Goal: Communication & Community: Ask a question

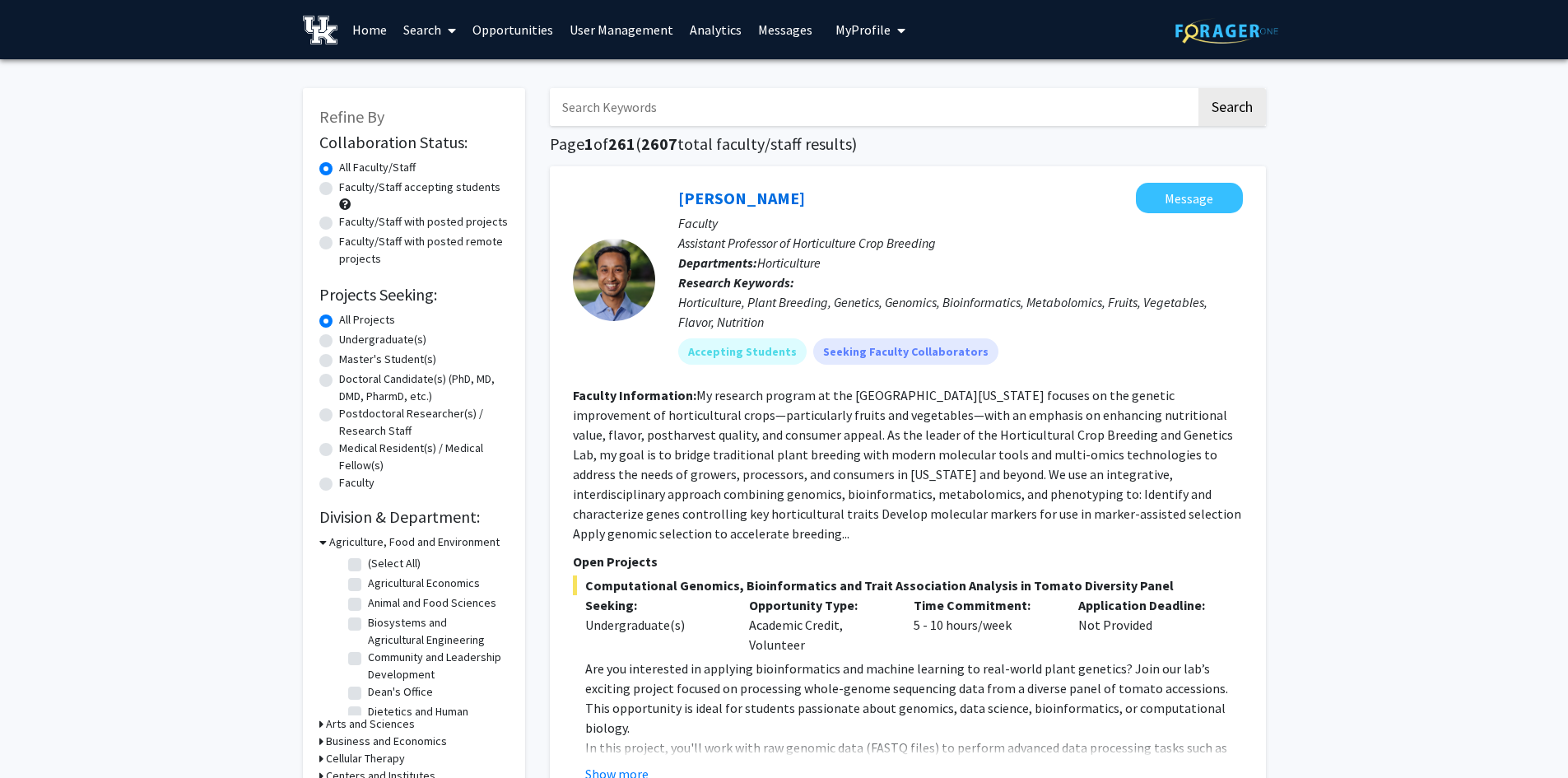
click at [851, 13] on button "My Profile" at bounding box center [870, 30] width 80 height 59
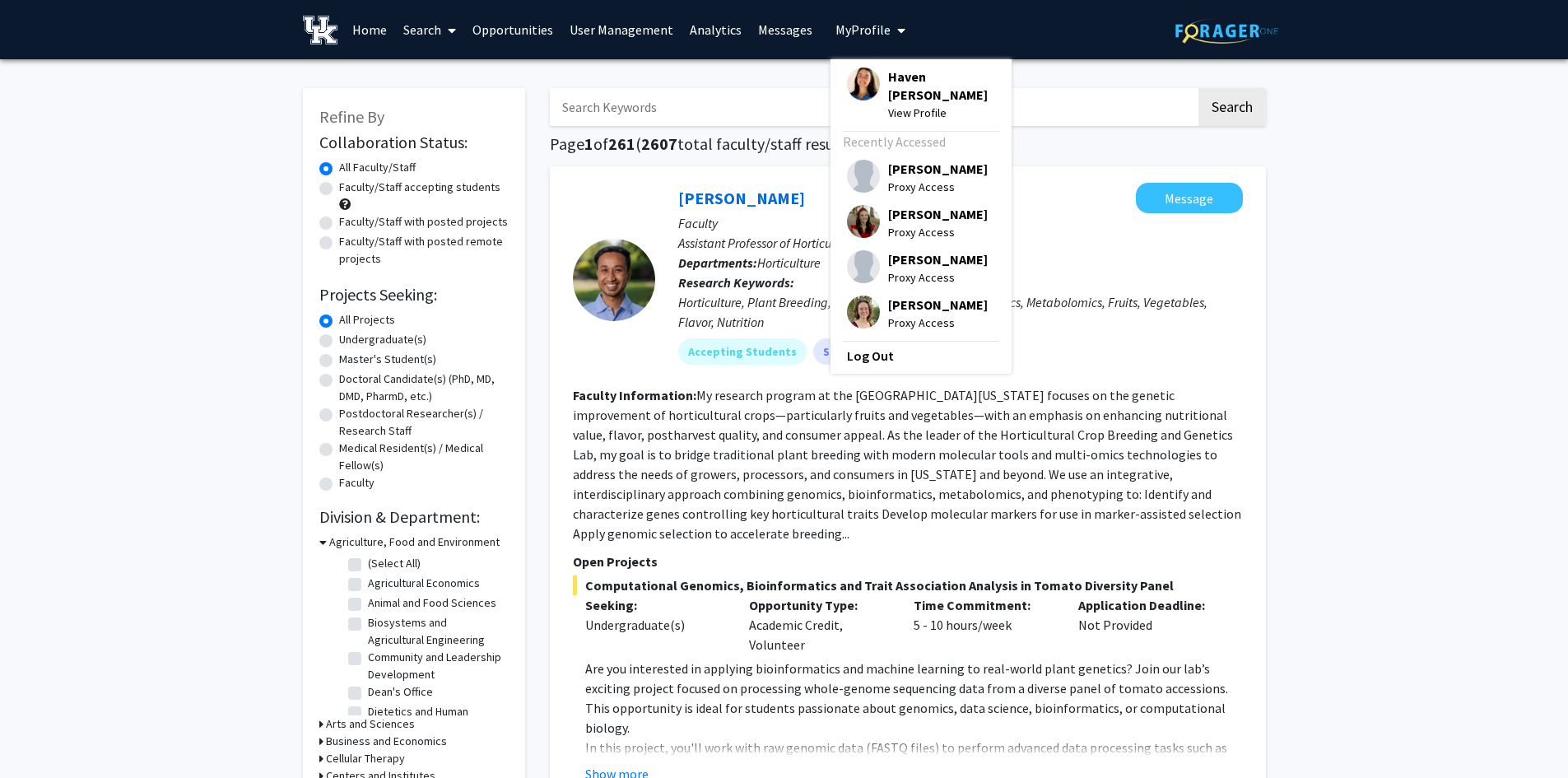
click at [850, 28] on span "My Profile" at bounding box center [863, 30] width 55 height 17
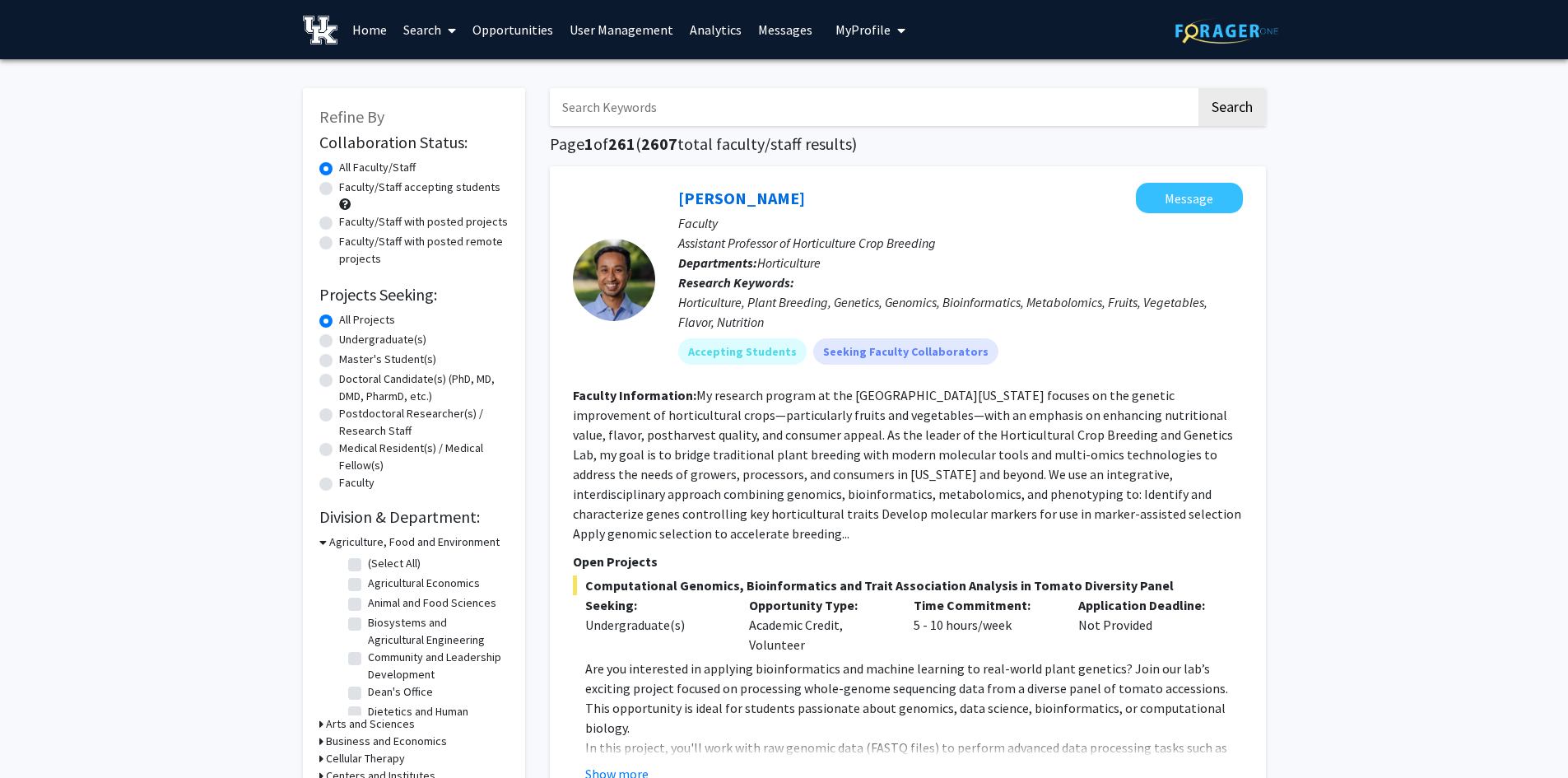
drag, startPoint x: 617, startPoint y: 30, endPoint x: 659, endPoint y: 31, distance: 42.0
click at [617, 30] on link "User Management" at bounding box center [621, 30] width 120 height 58
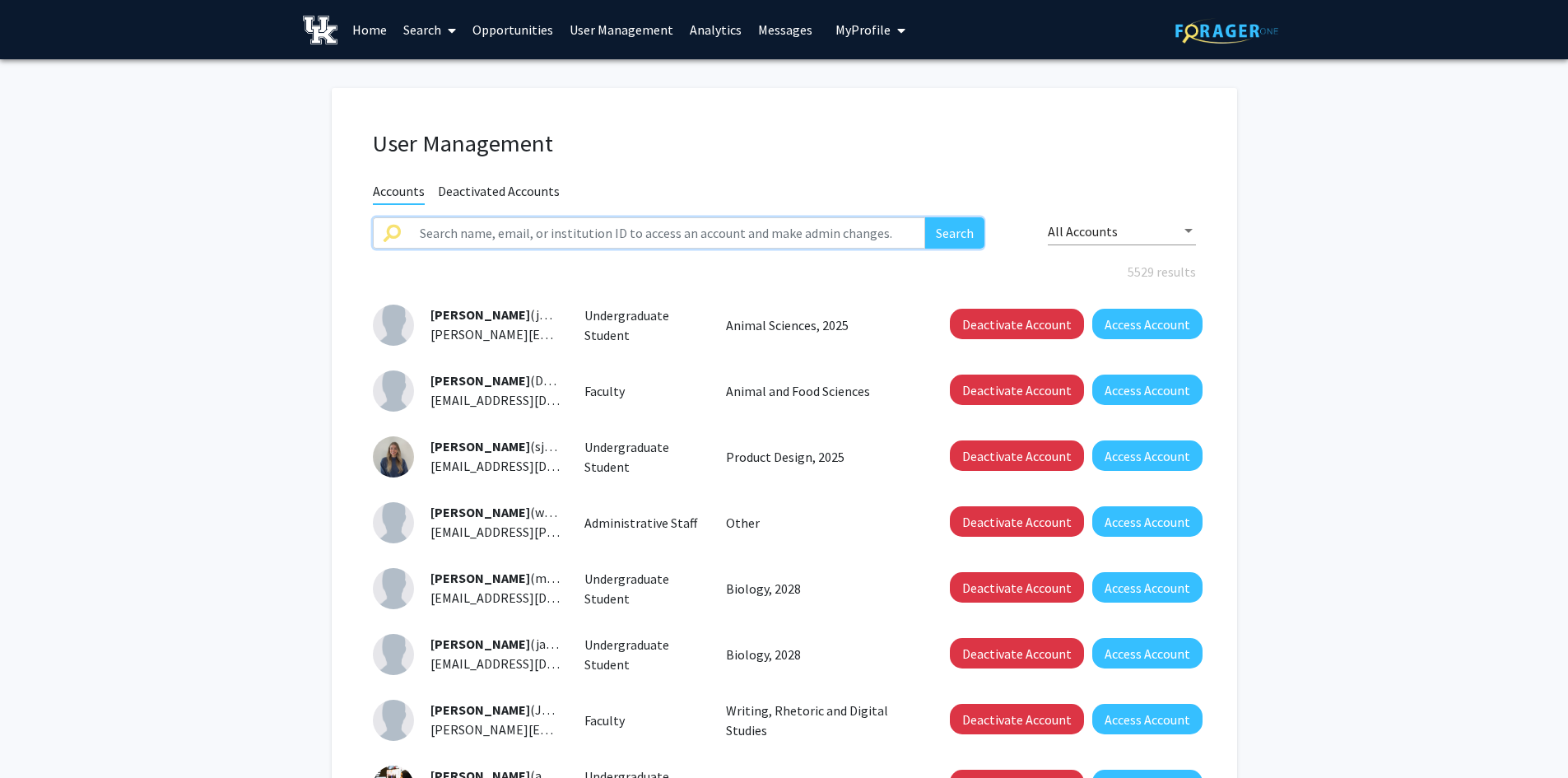
click at [745, 233] on input "text" at bounding box center [667, 233] width 516 height 32
paste input "[PERSON_NAME]"
type input "[PERSON_NAME]"
click at [925, 218] on button "Search" at bounding box center [955, 233] width 59 height 32
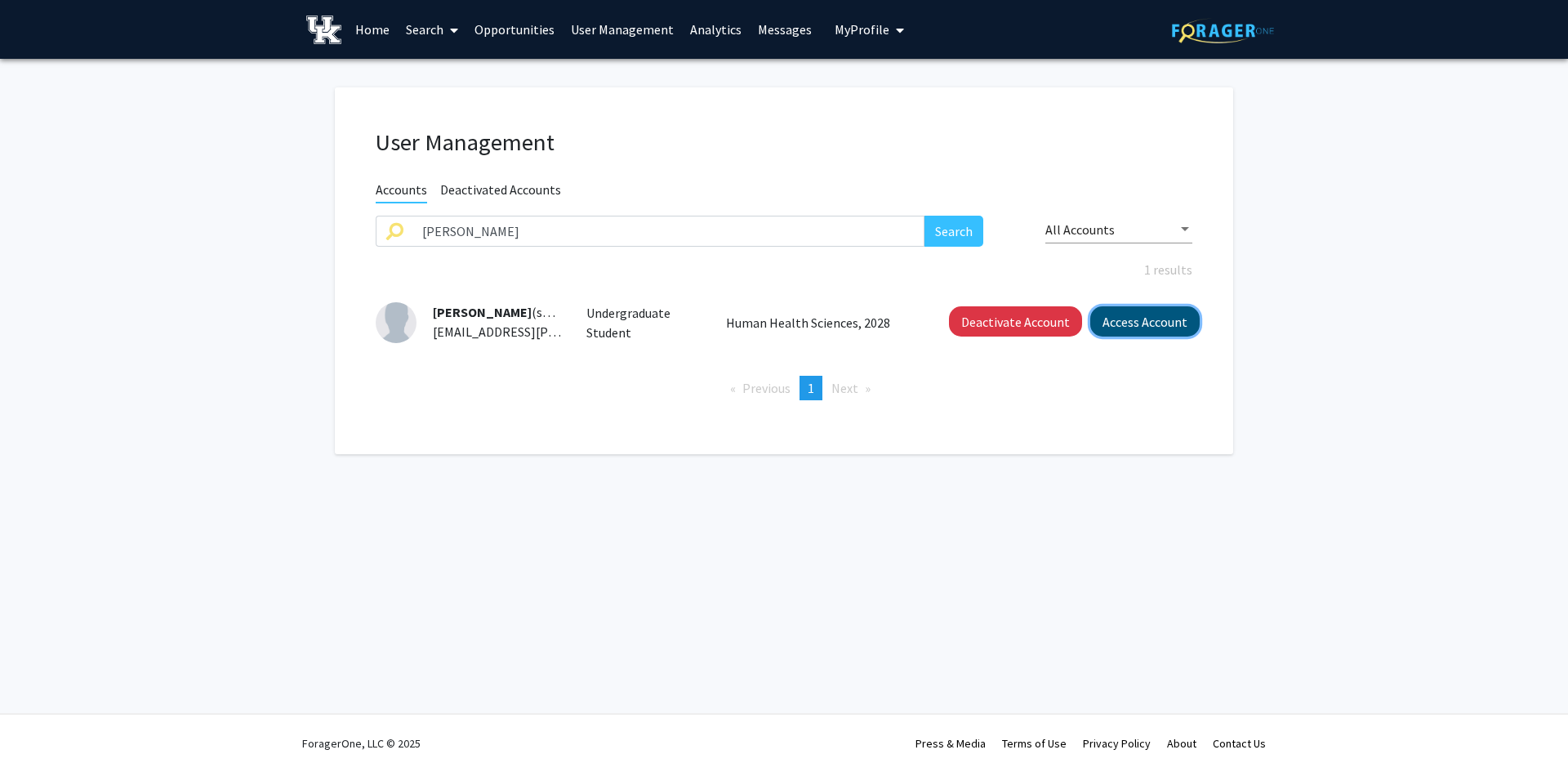
click at [1118, 322] on button "Access Account" at bounding box center [1145, 322] width 109 height 30
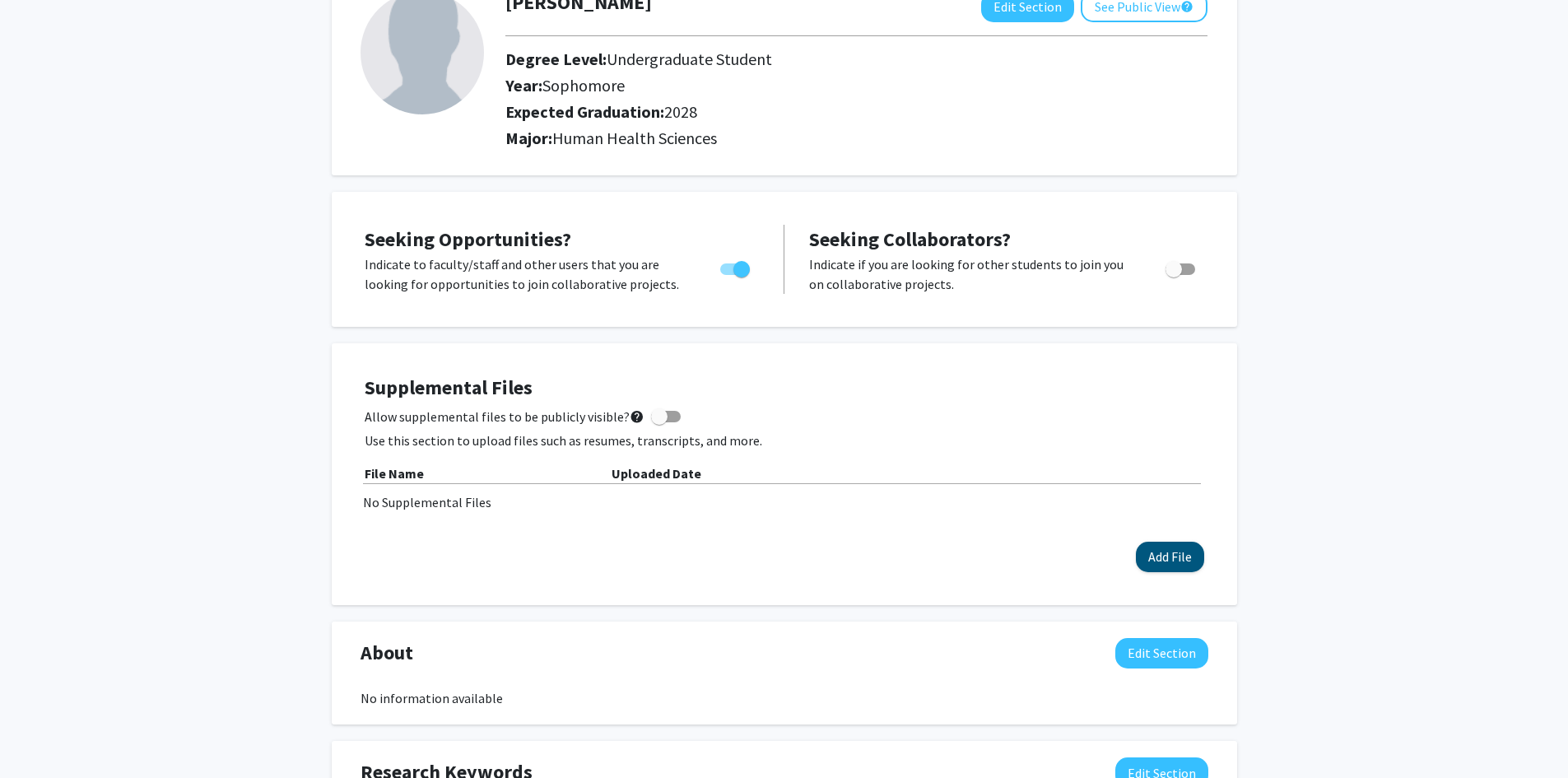
scroll to position [329, 0]
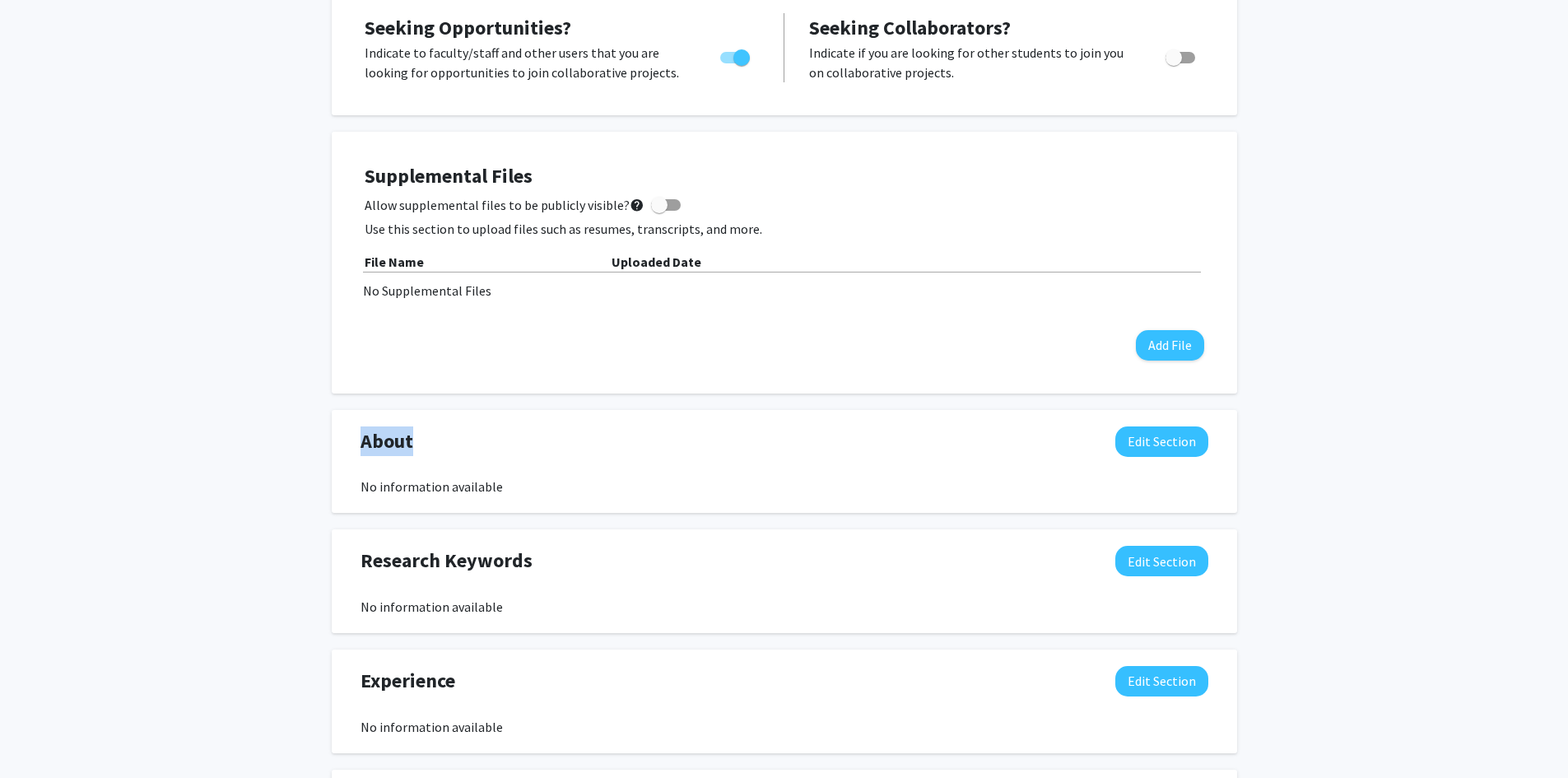
drag, startPoint x: 350, startPoint y: 449, endPoint x: 411, endPoint y: 450, distance: 61.0
click at [411, 450] on div "About Edit Section" at bounding box center [784, 445] width 872 height 37
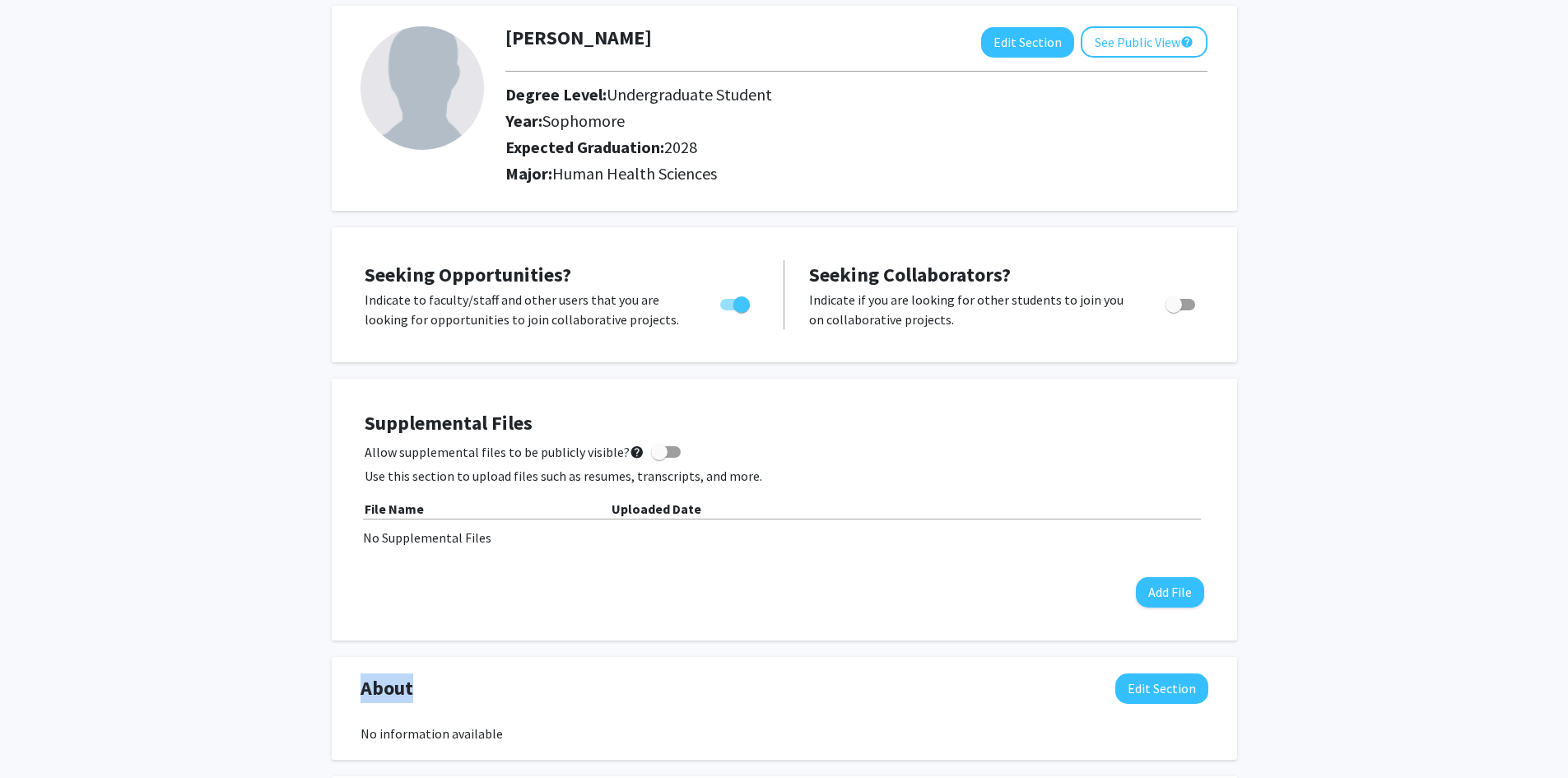
scroll to position [0, 0]
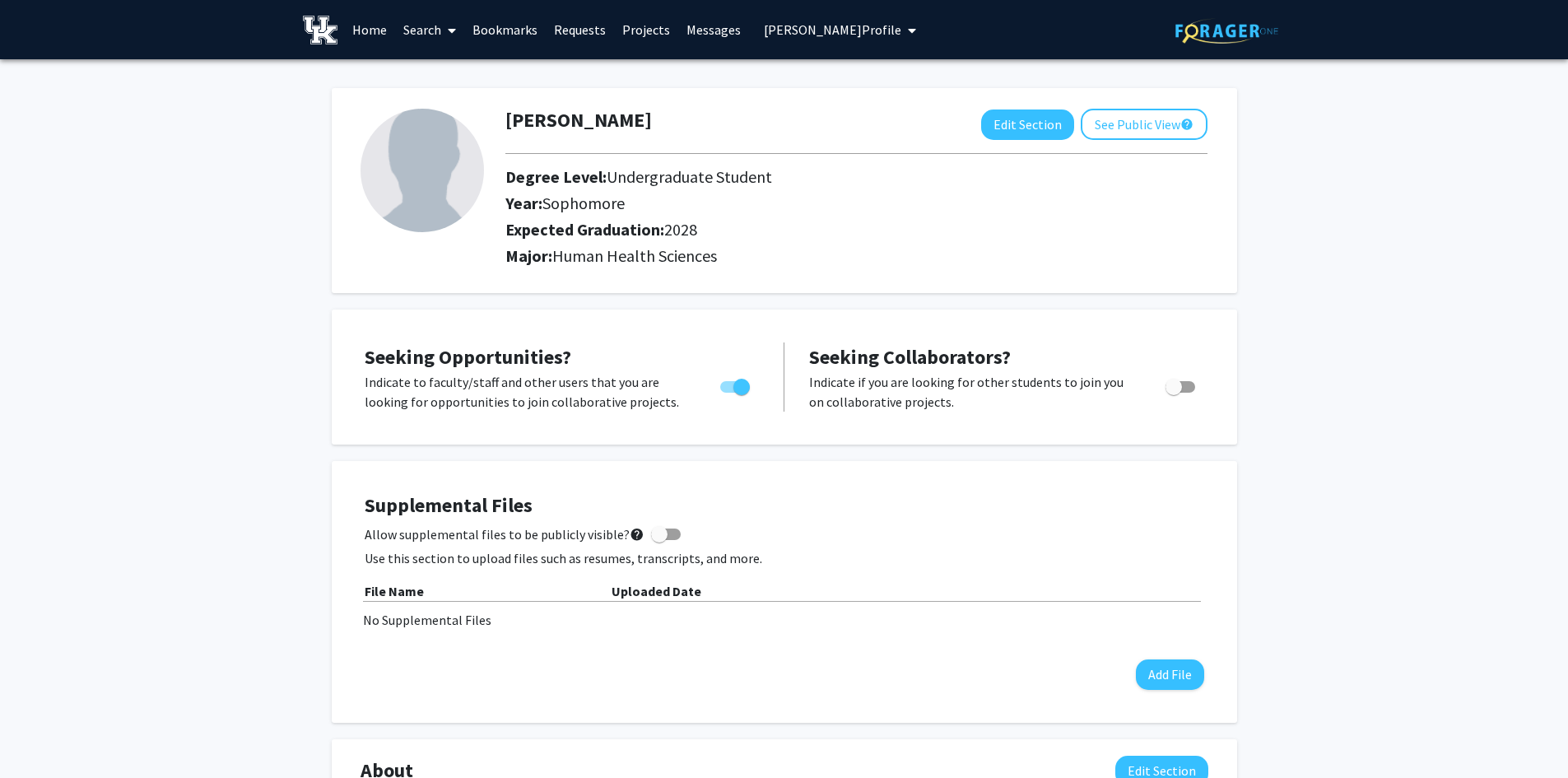
click at [1124, 141] on div at bounding box center [856, 154] width 726 height 28
click at [1124, 118] on button "See Public View help" at bounding box center [1144, 124] width 127 height 32
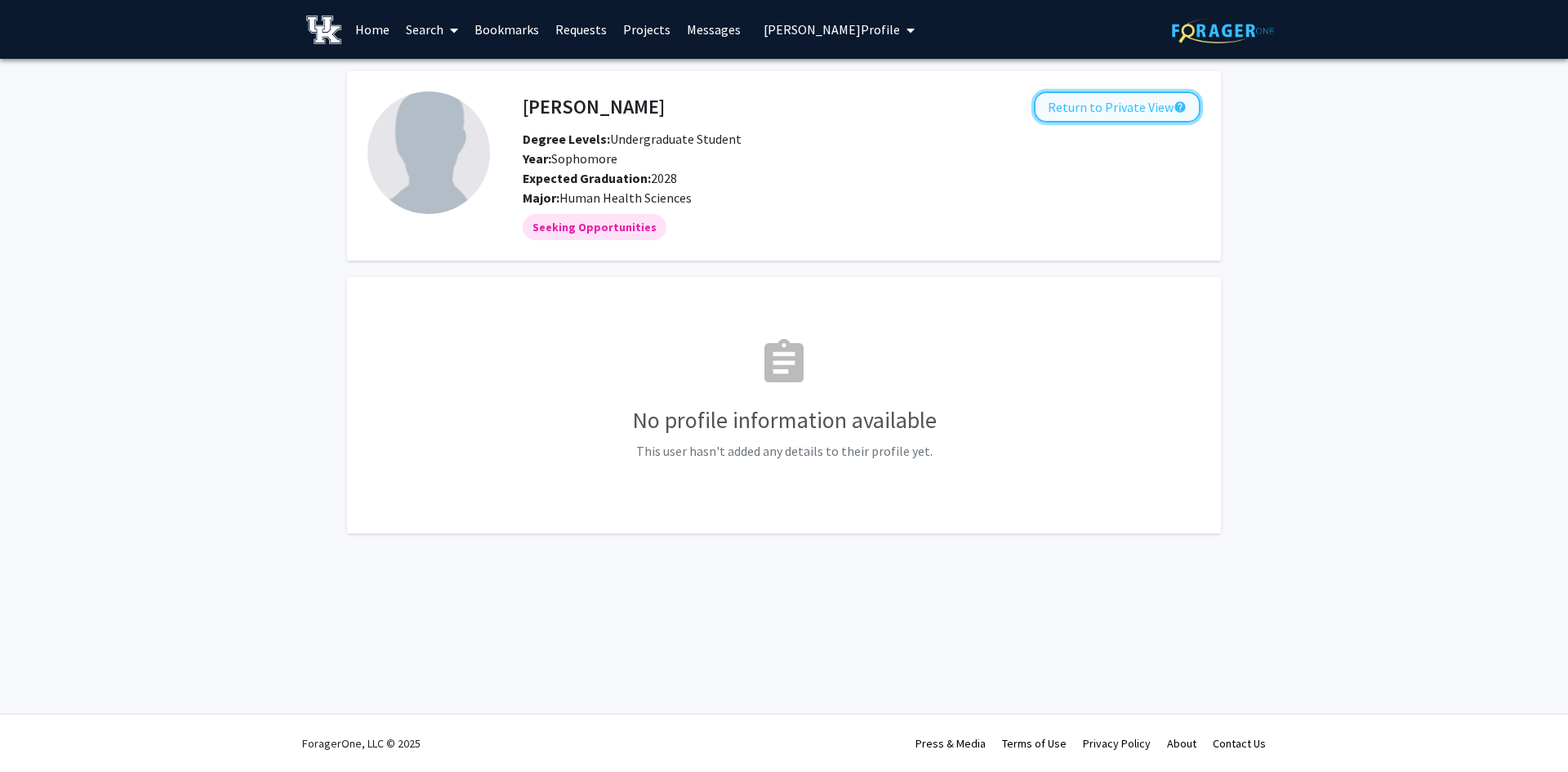
click at [1080, 107] on button "Return to Private View help" at bounding box center [1118, 107] width 167 height 31
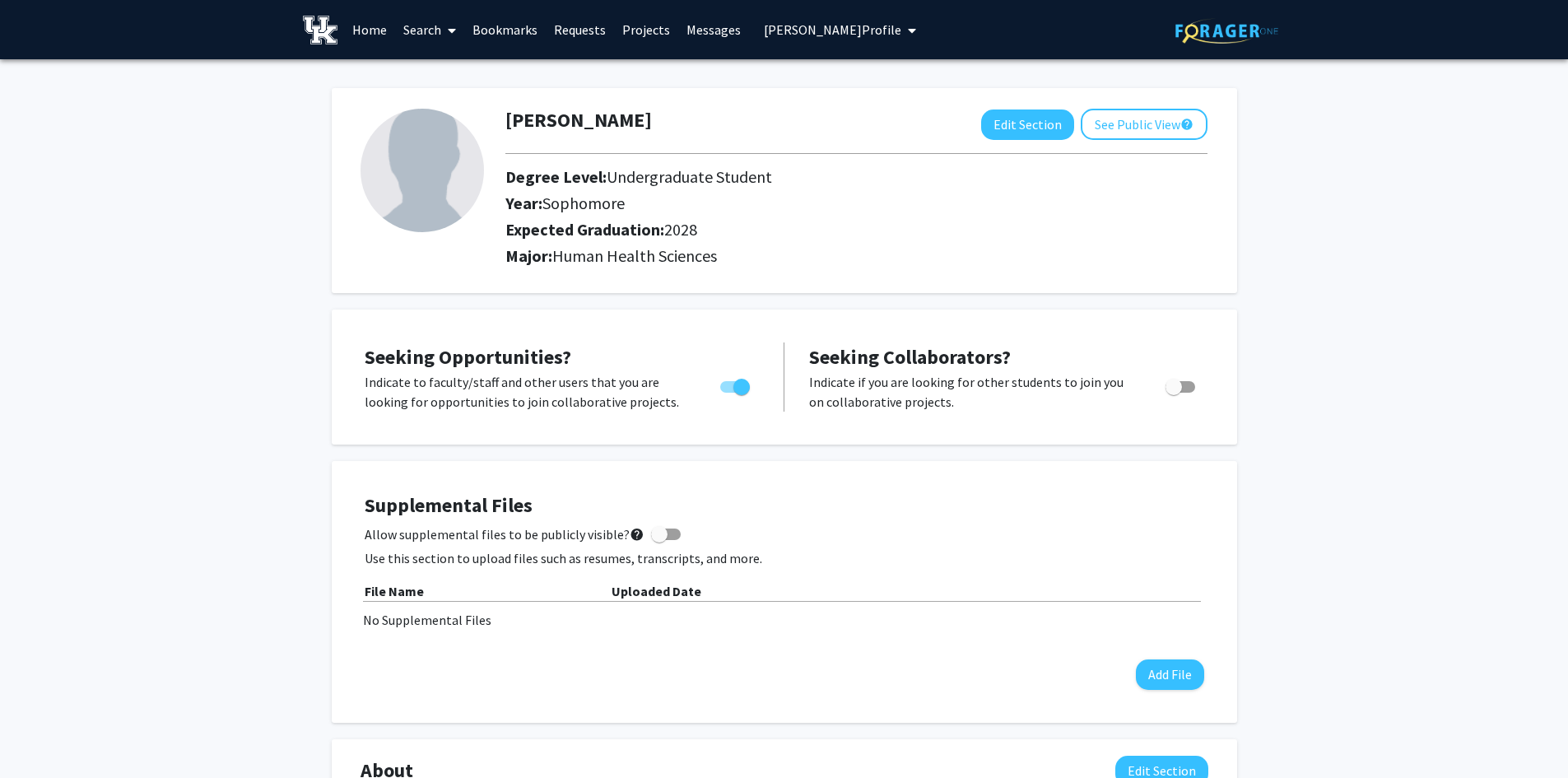
click at [440, 25] on link "Search" at bounding box center [429, 30] width 69 height 58
click at [439, 73] on span "Faculty/Staff" at bounding box center [455, 75] width 121 height 32
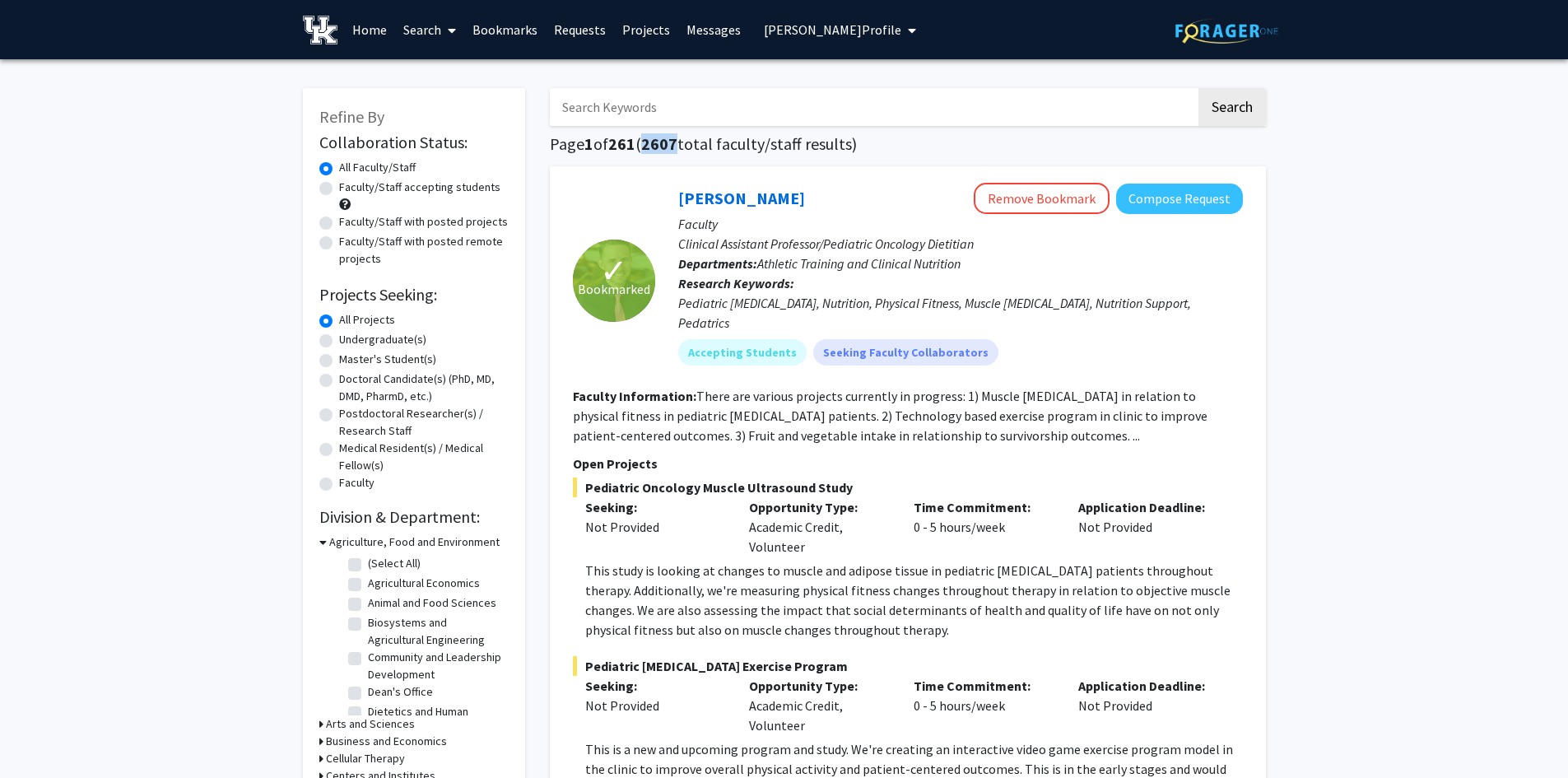
drag, startPoint x: 681, startPoint y: 144, endPoint x: 651, endPoint y: 143, distance: 30.0
click at [651, 143] on span "2607" at bounding box center [659, 143] width 36 height 21
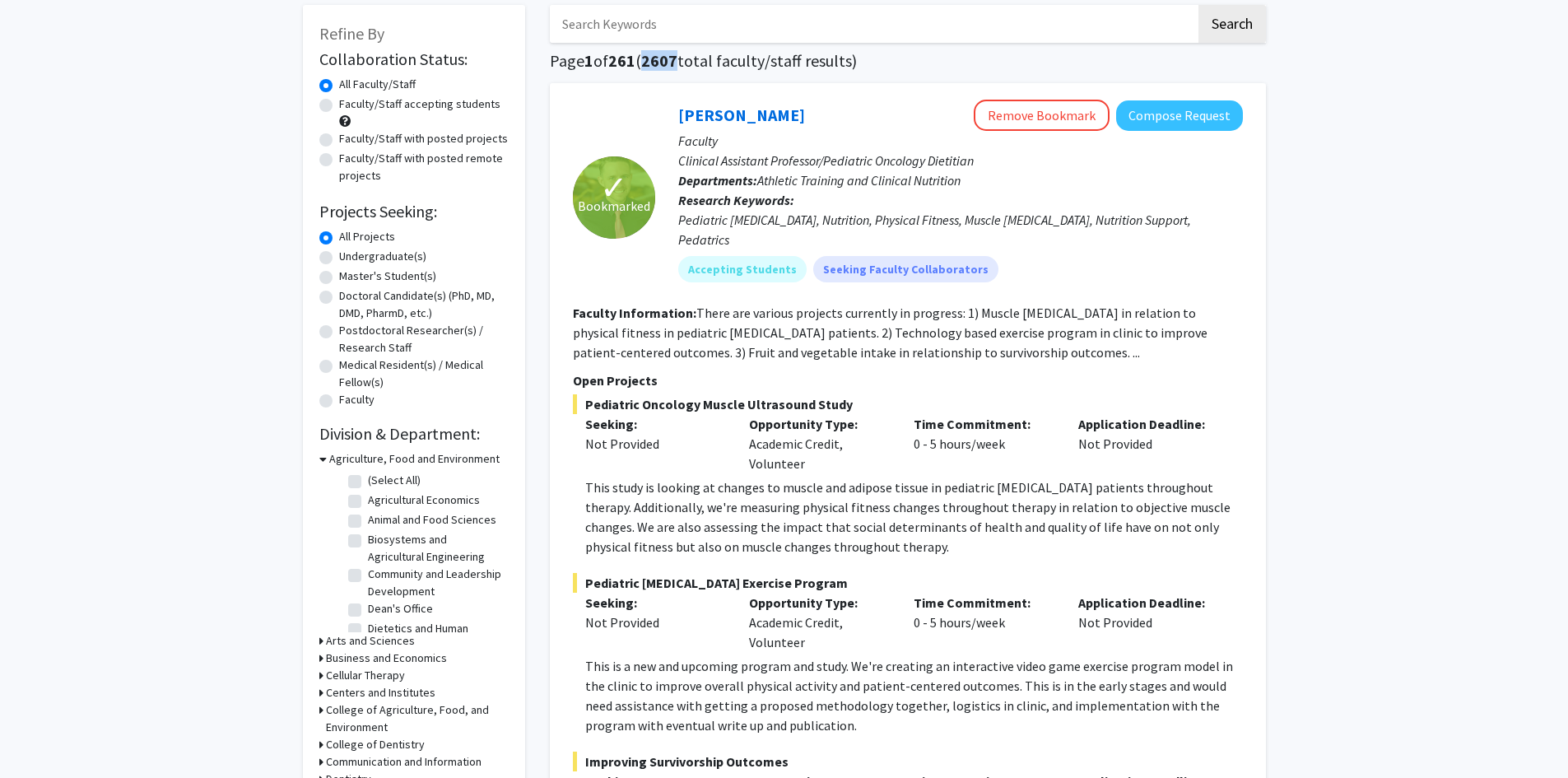
scroll to position [83, 0]
click at [340, 102] on label "Faculty/Staff accepting students" at bounding box center [420, 105] width 161 height 18
click at [340, 102] on input "Faculty/Staff accepting students" at bounding box center [345, 101] width 11 height 11
radio input "true"
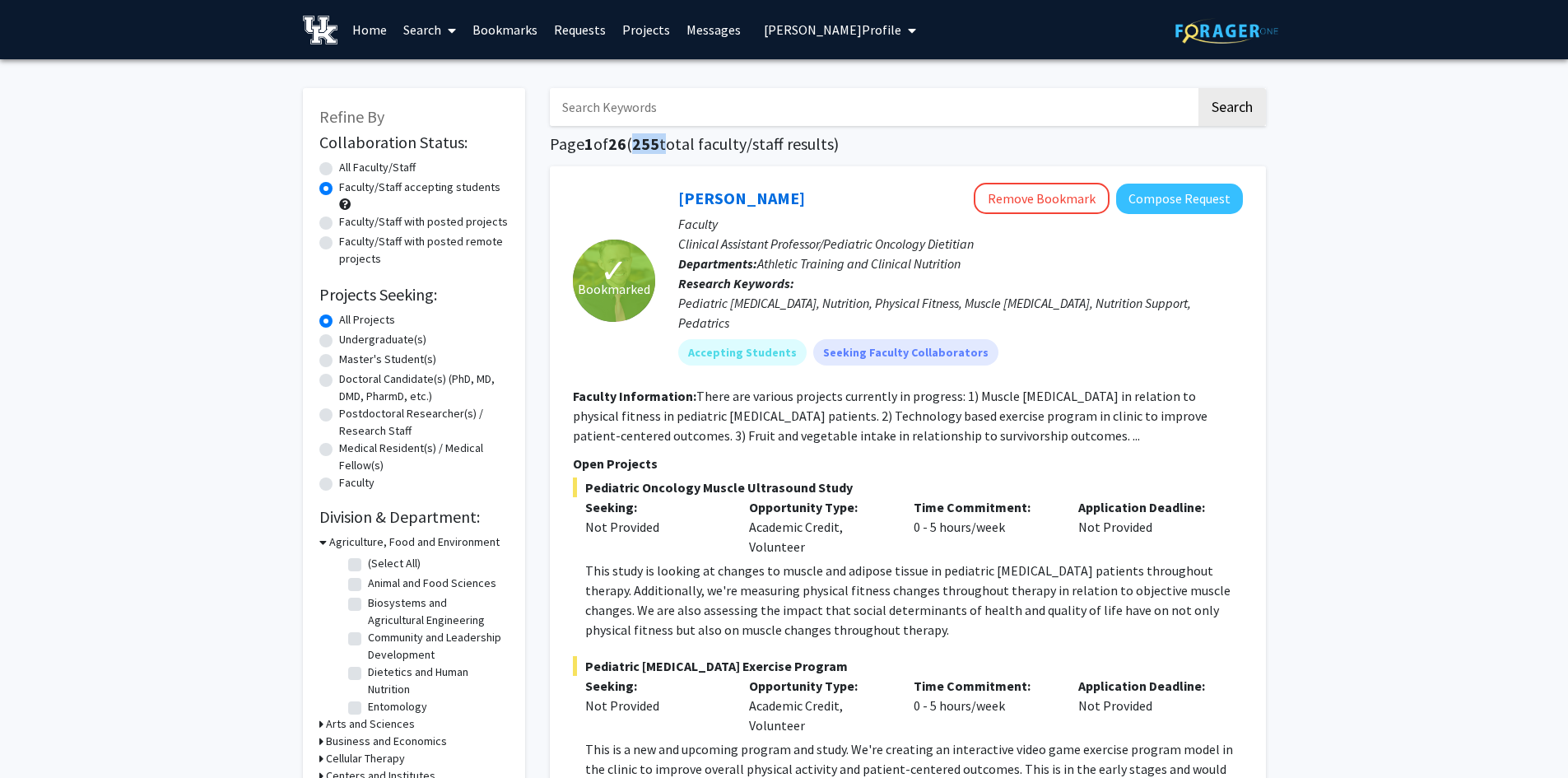
drag, startPoint x: 668, startPoint y: 140, endPoint x: 643, endPoint y: 138, distance: 25.1
click at [643, 138] on h1 "Page 1 of 26 ( 255 total faculty/staff results)" at bounding box center [908, 144] width 716 height 20
click at [340, 338] on label "Undergraduate(s)" at bounding box center [383, 340] width 88 height 18
click at [340, 338] on input "Undergraduate(s)" at bounding box center [345, 336] width 11 height 11
radio input "true"
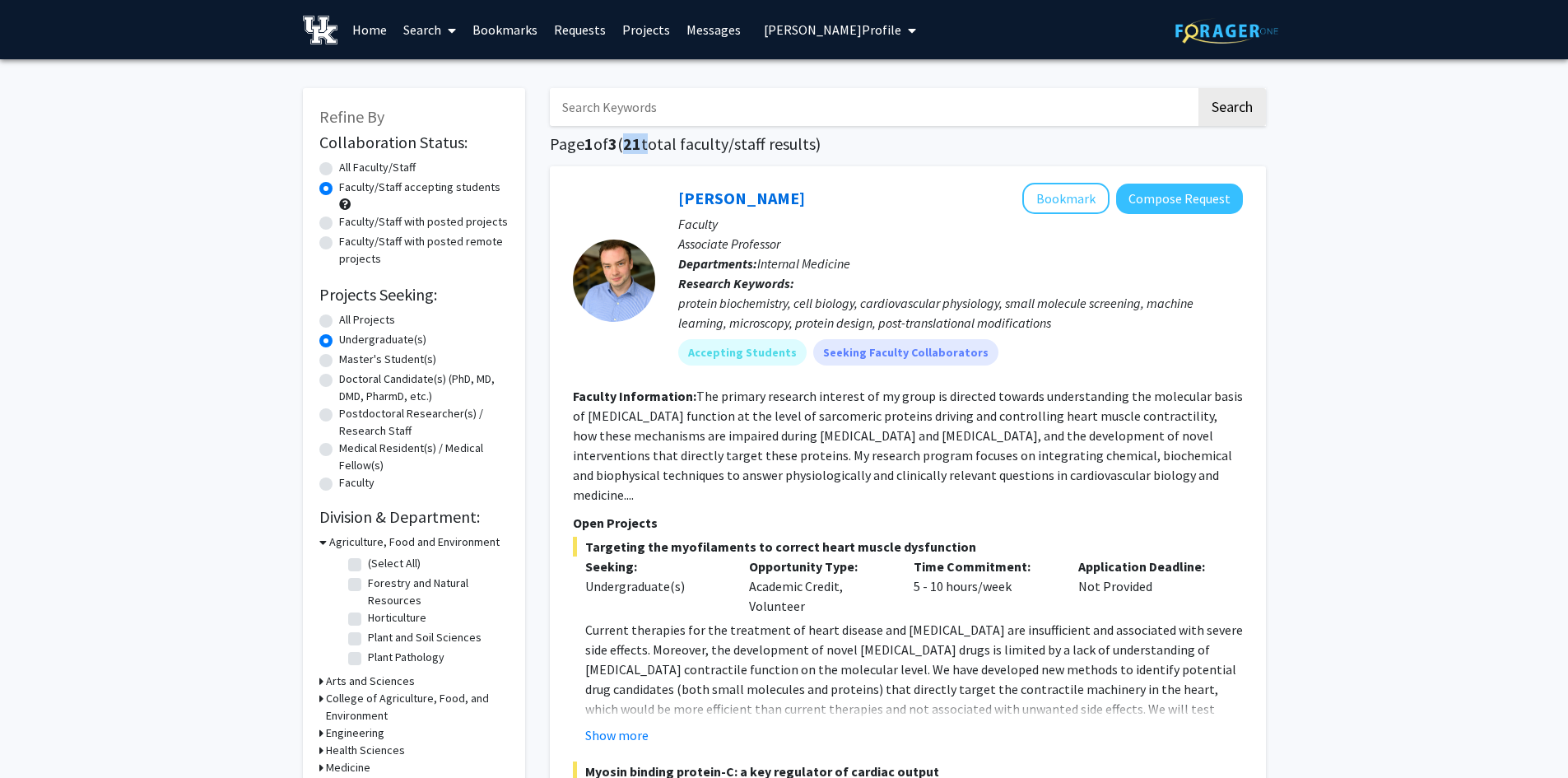
drag, startPoint x: 655, startPoint y: 146, endPoint x: 632, endPoint y: 143, distance: 23.2
click at [632, 143] on h1 "Page 1 of 3 ( 21 total faculty/staff results)" at bounding box center [908, 144] width 716 height 20
click at [340, 319] on label "All Projects" at bounding box center [367, 320] width 56 height 18
click at [340, 319] on input "All Projects" at bounding box center [345, 316] width 11 height 11
radio input "true"
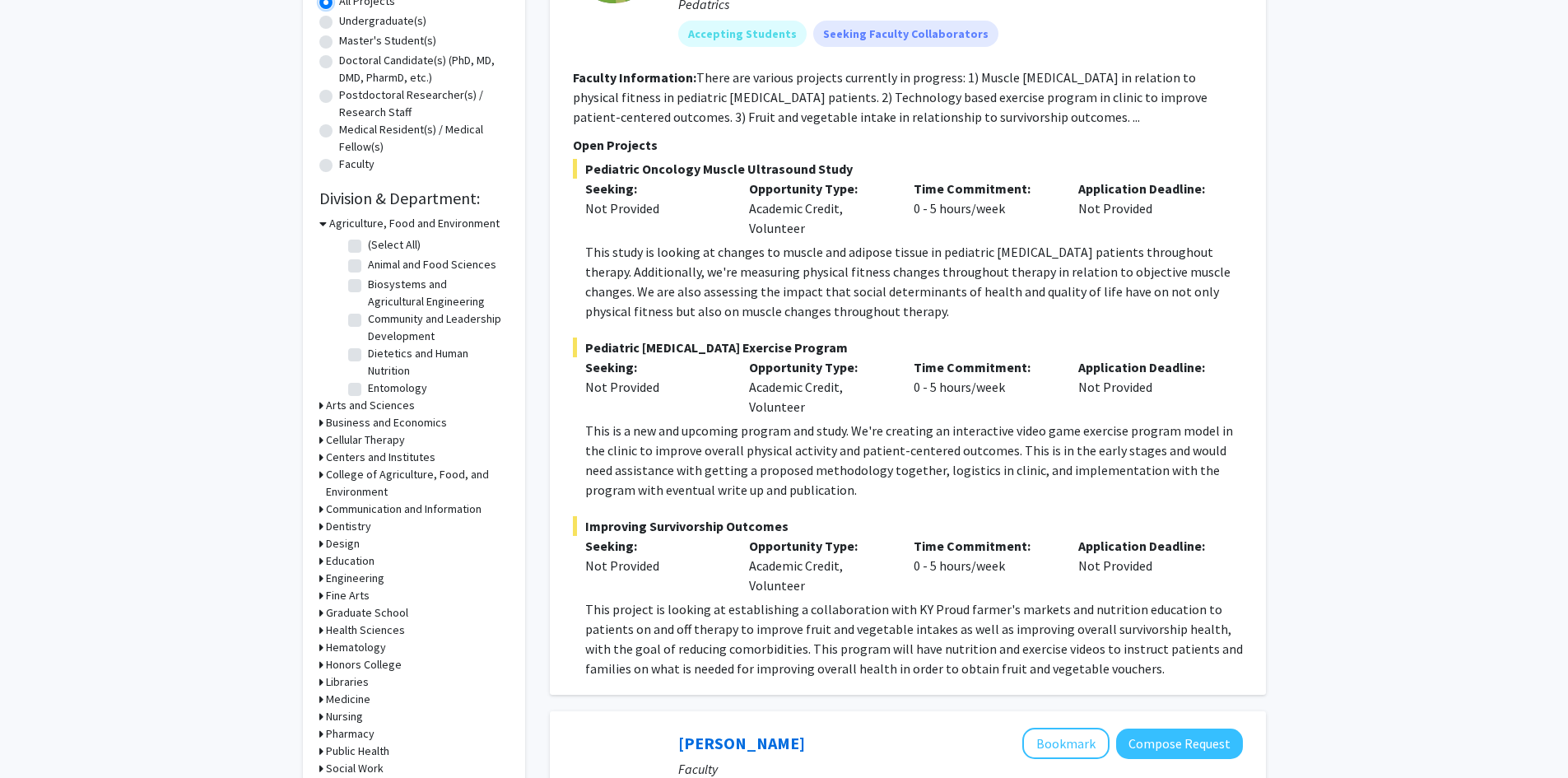
scroll to position [412, 0]
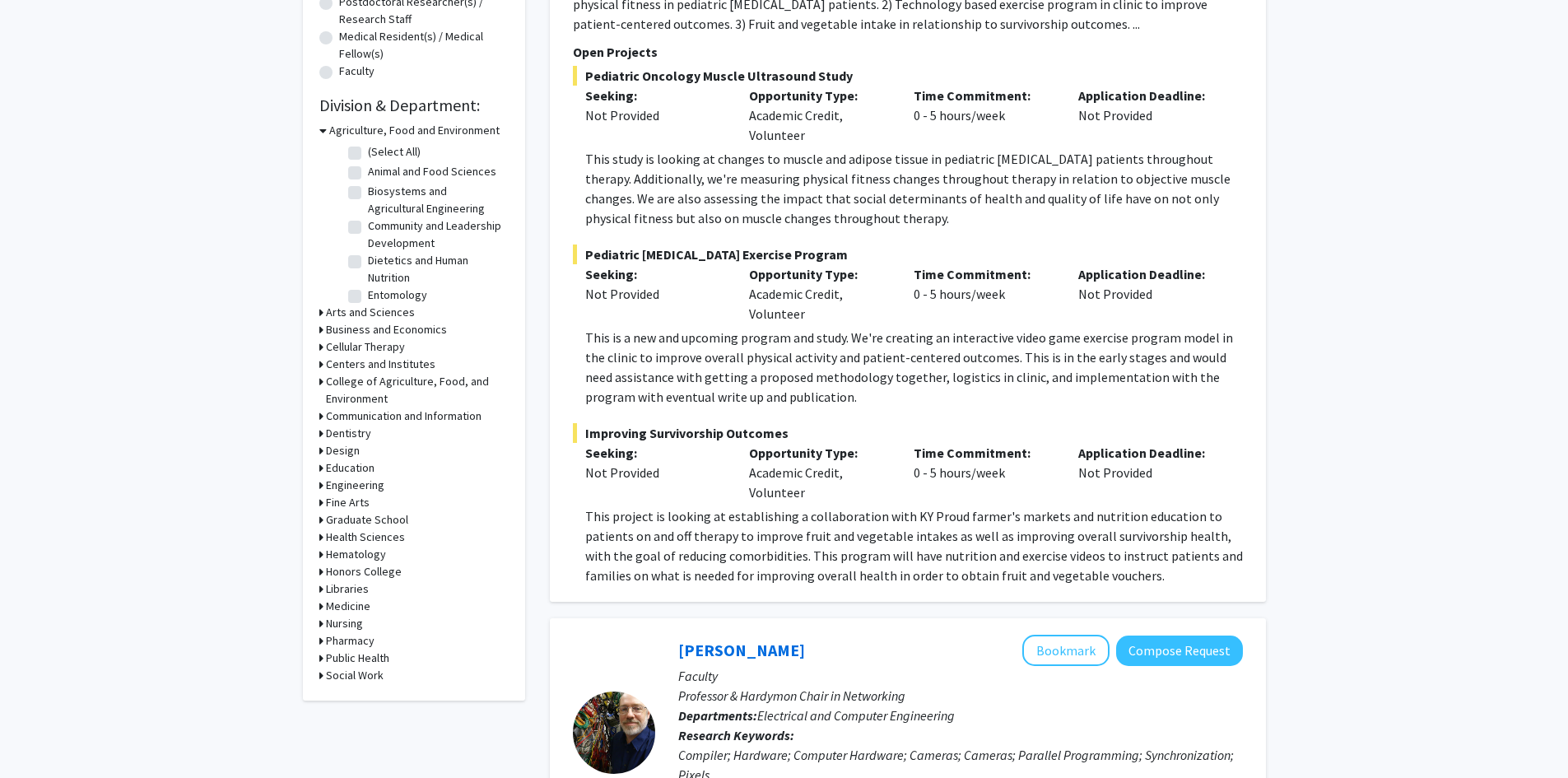
click at [324, 539] on div "Health Sciences" at bounding box center [413, 538] width 189 height 18
click at [321, 537] on icon at bounding box center [321, 538] width 4 height 18
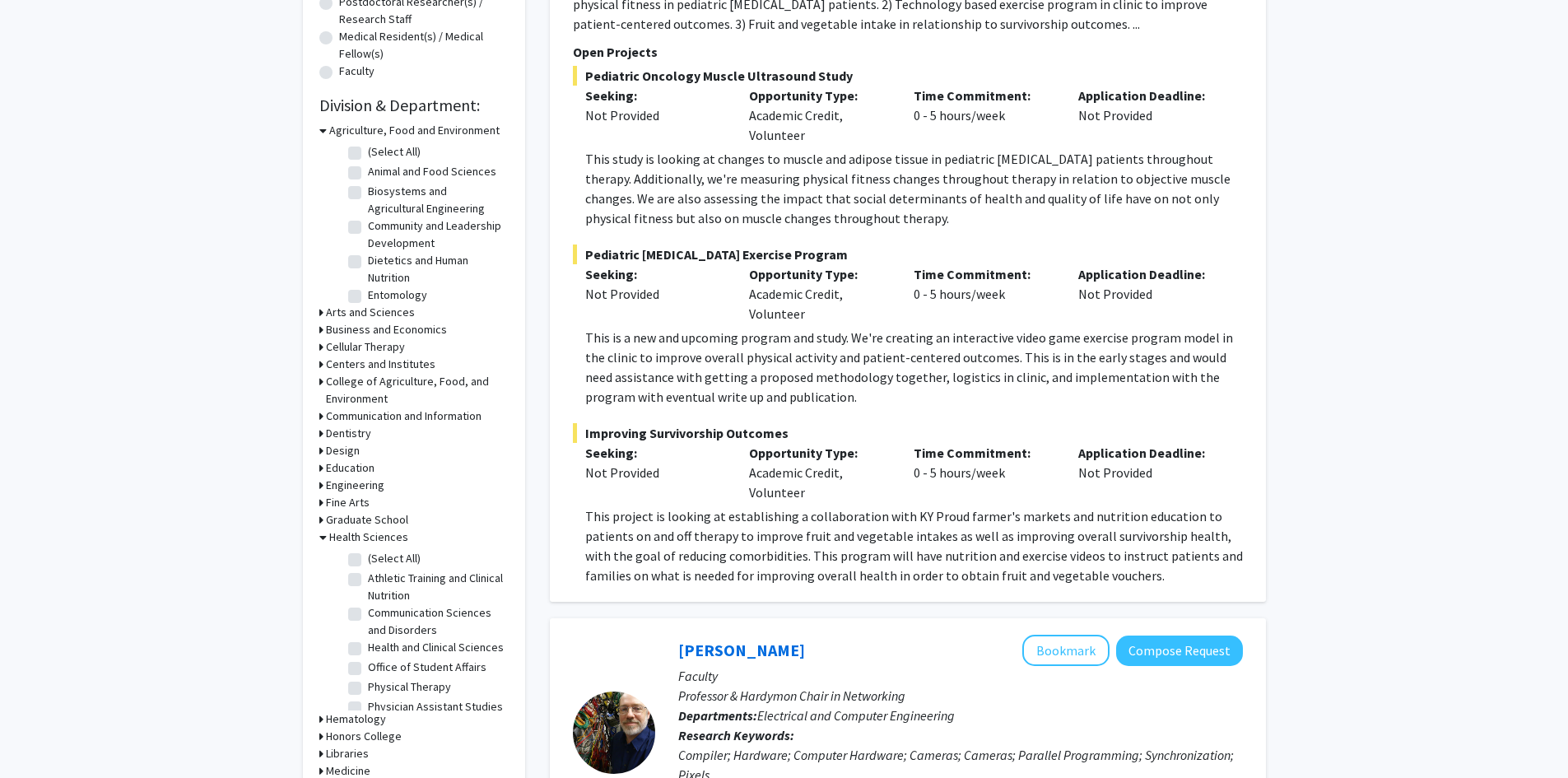
click at [368, 561] on label "(Select All)" at bounding box center [395, 559] width 53 height 18
click at [368, 560] on input "(Select All)" at bounding box center [373, 555] width 11 height 11
checkbox input "true"
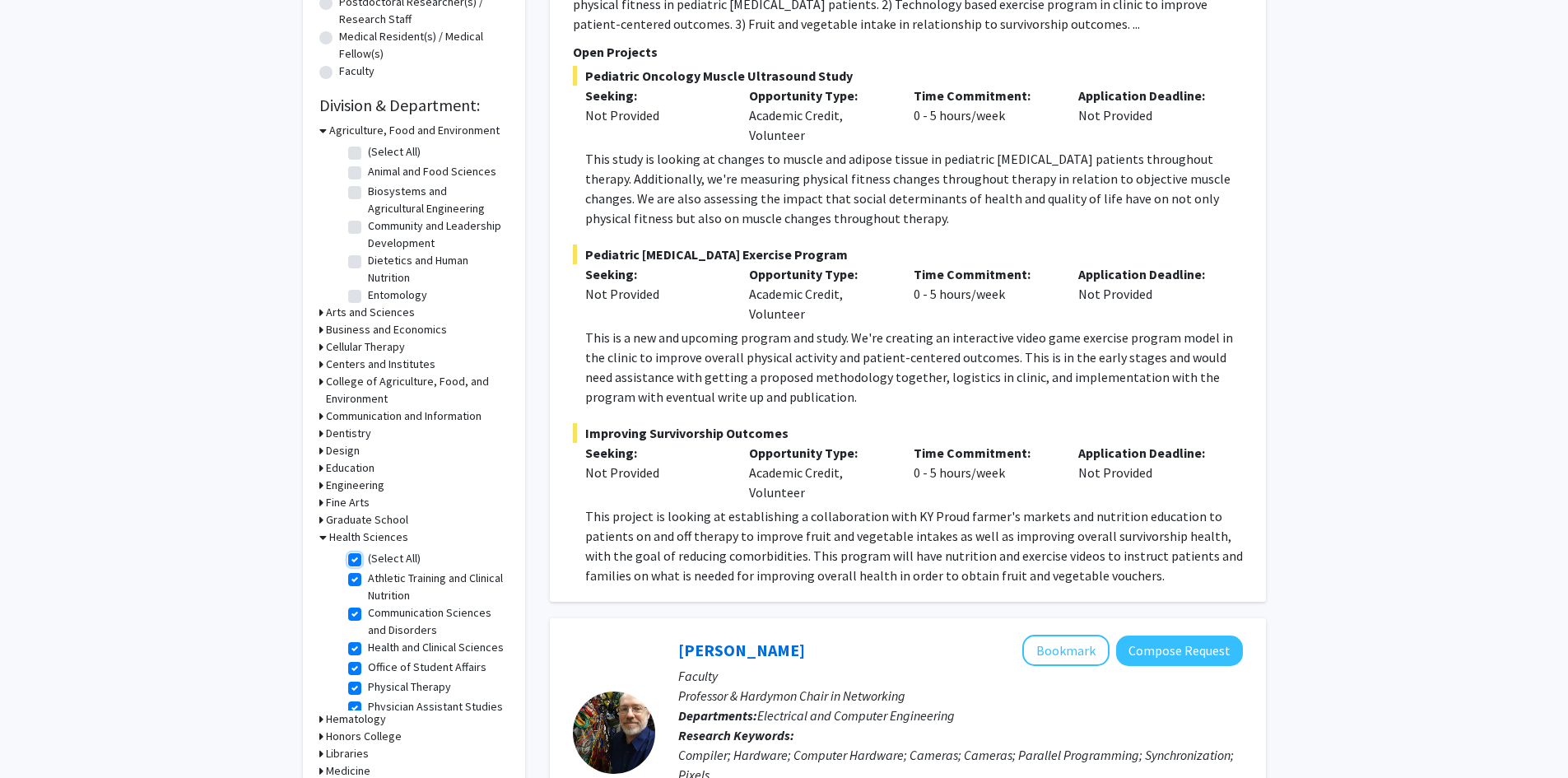
checkbox input "true"
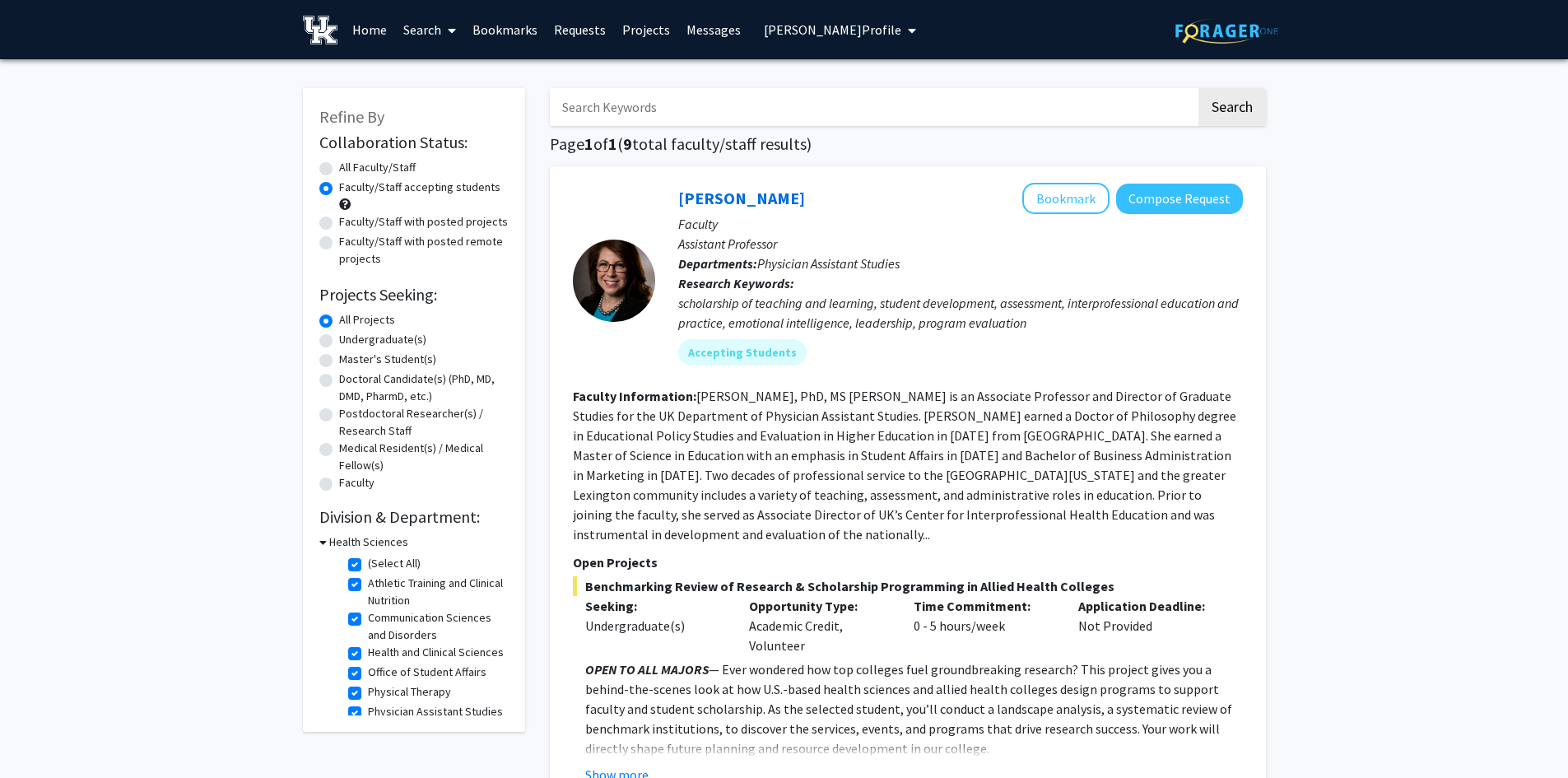
click at [340, 165] on label "All Faculty/Staff" at bounding box center [378, 167] width 77 height 18
click at [340, 165] on input "All Faculty/Staff" at bounding box center [345, 163] width 11 height 11
radio input "true"
click at [340, 189] on label "Faculty/Staff accepting students" at bounding box center [420, 187] width 161 height 18
click at [340, 189] on input "Faculty/Staff accepting students" at bounding box center [345, 183] width 11 height 11
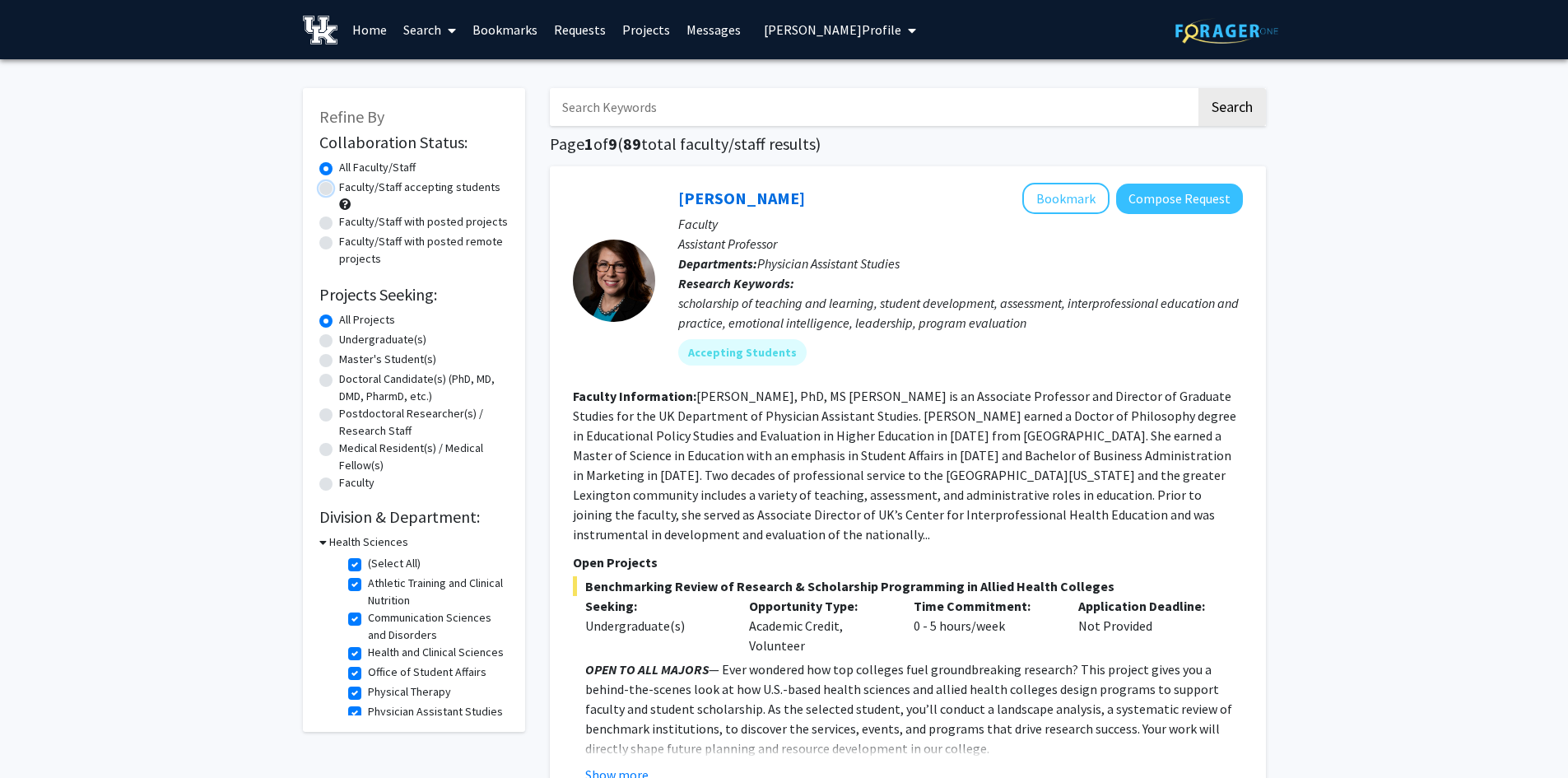
radio input "true"
click at [340, 165] on label "All Faculty/Staff" at bounding box center [378, 167] width 77 height 18
click at [340, 165] on input "All Faculty/Staff" at bounding box center [345, 163] width 11 height 11
radio input "true"
click at [507, 34] on link "Bookmarks" at bounding box center [505, 30] width 82 height 58
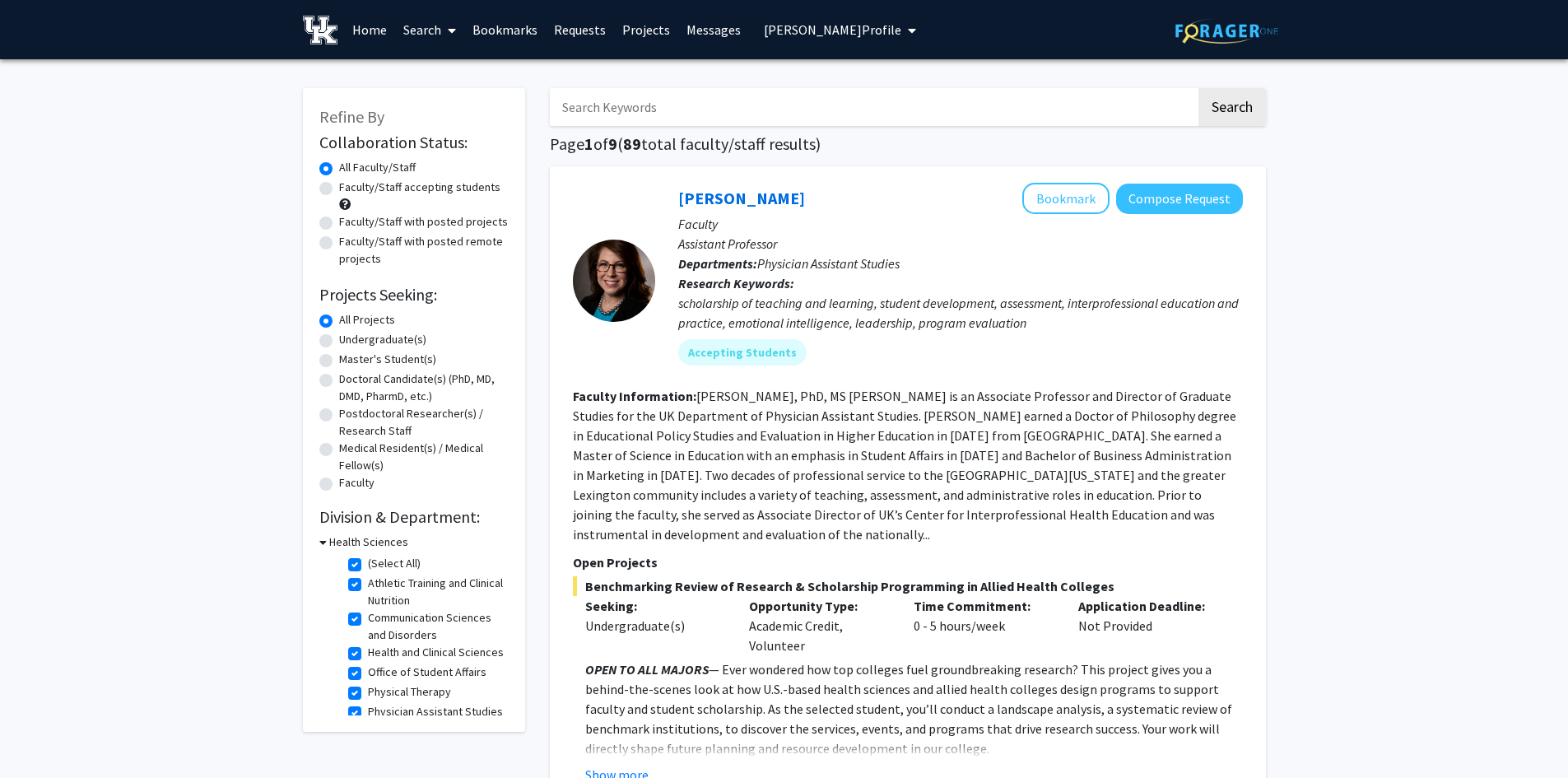
click at [794, 108] on input "Search Keywords" at bounding box center [873, 106] width 646 height 37
paste input "[PERSON_NAME]"
type input "[PERSON_NAME]"
click at [1198, 88] on button "Search" at bounding box center [1231, 106] width 68 height 37
checkbox input "false"
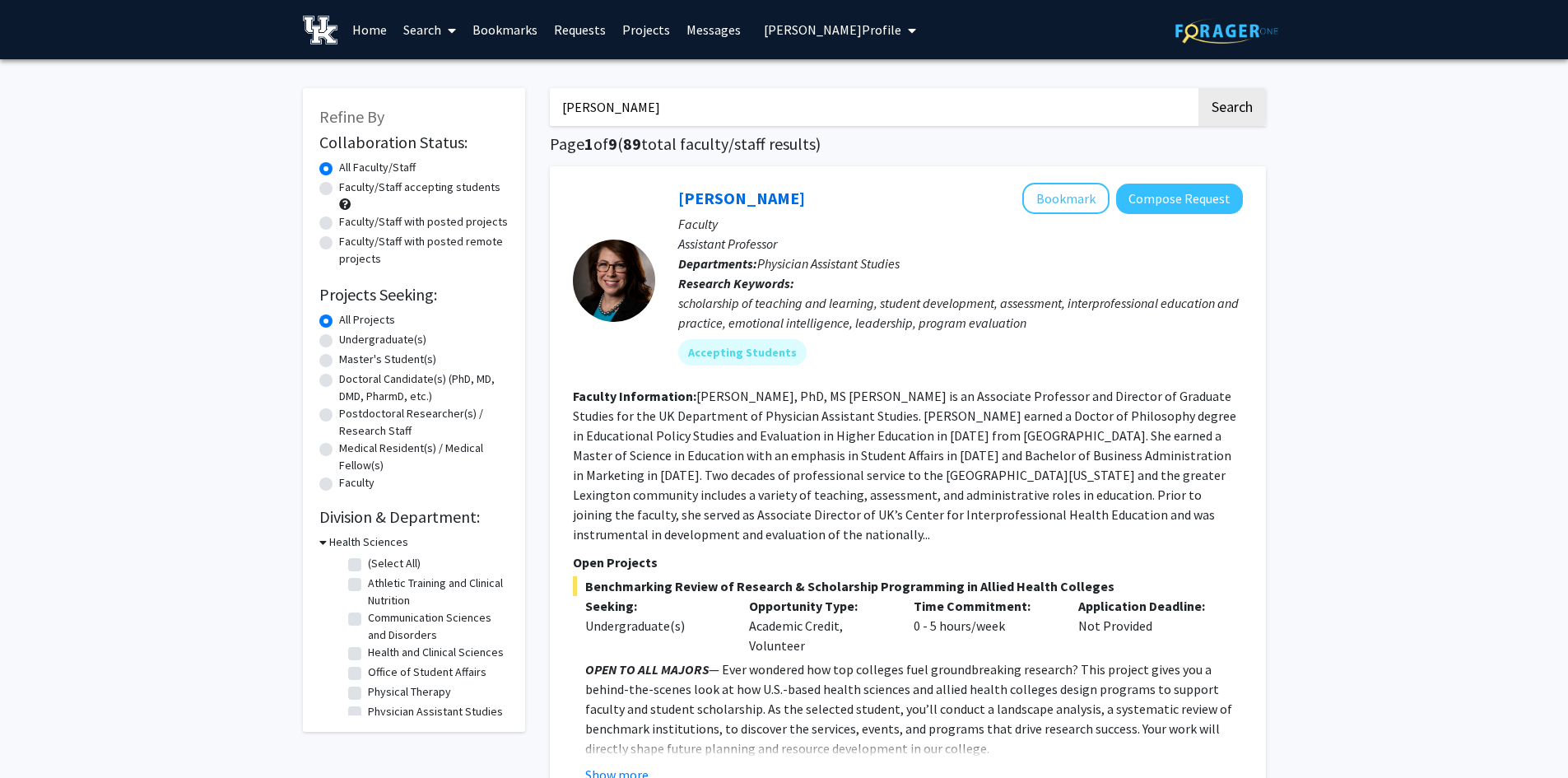
checkbox input "false"
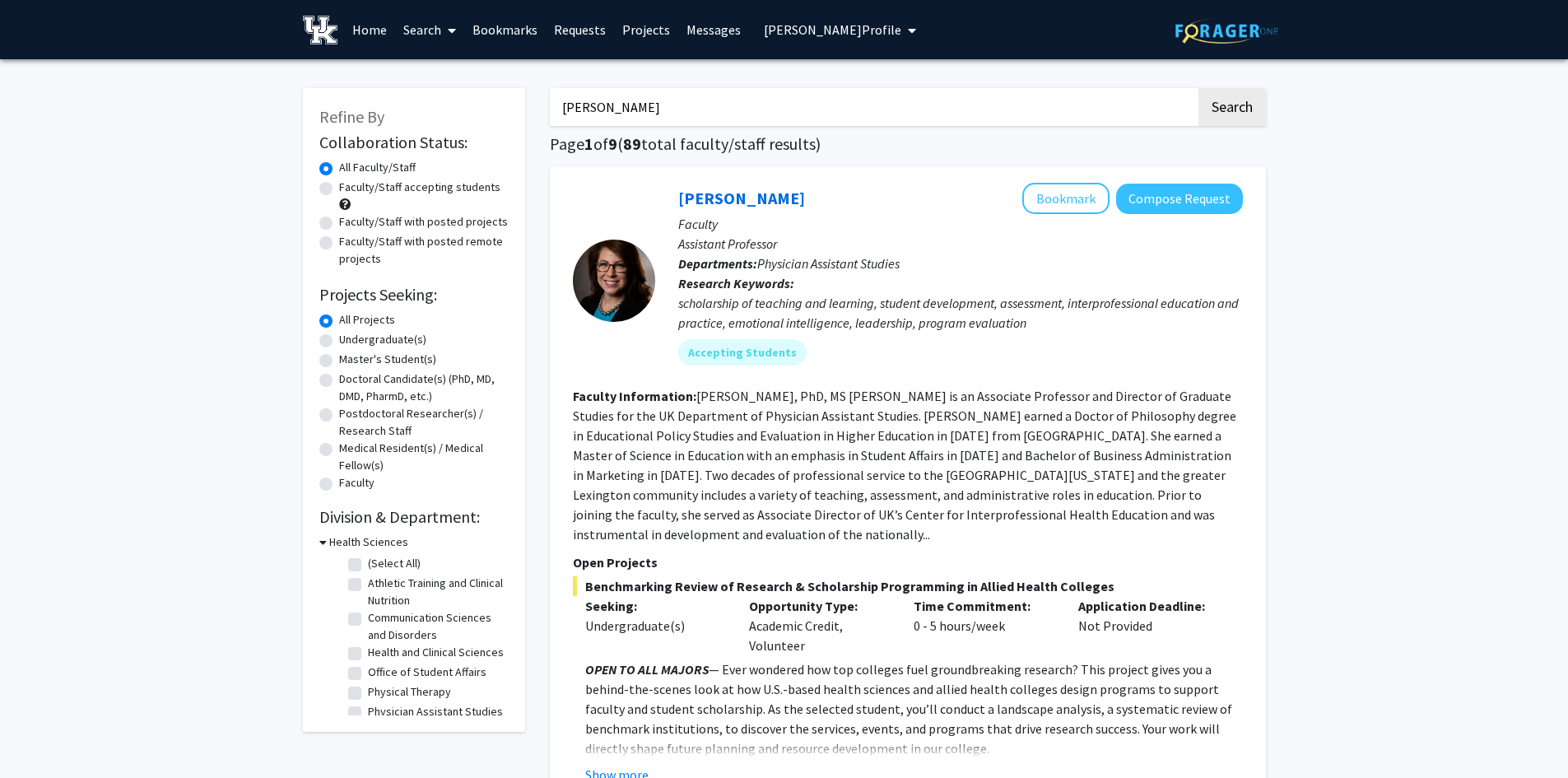
checkbox input "false"
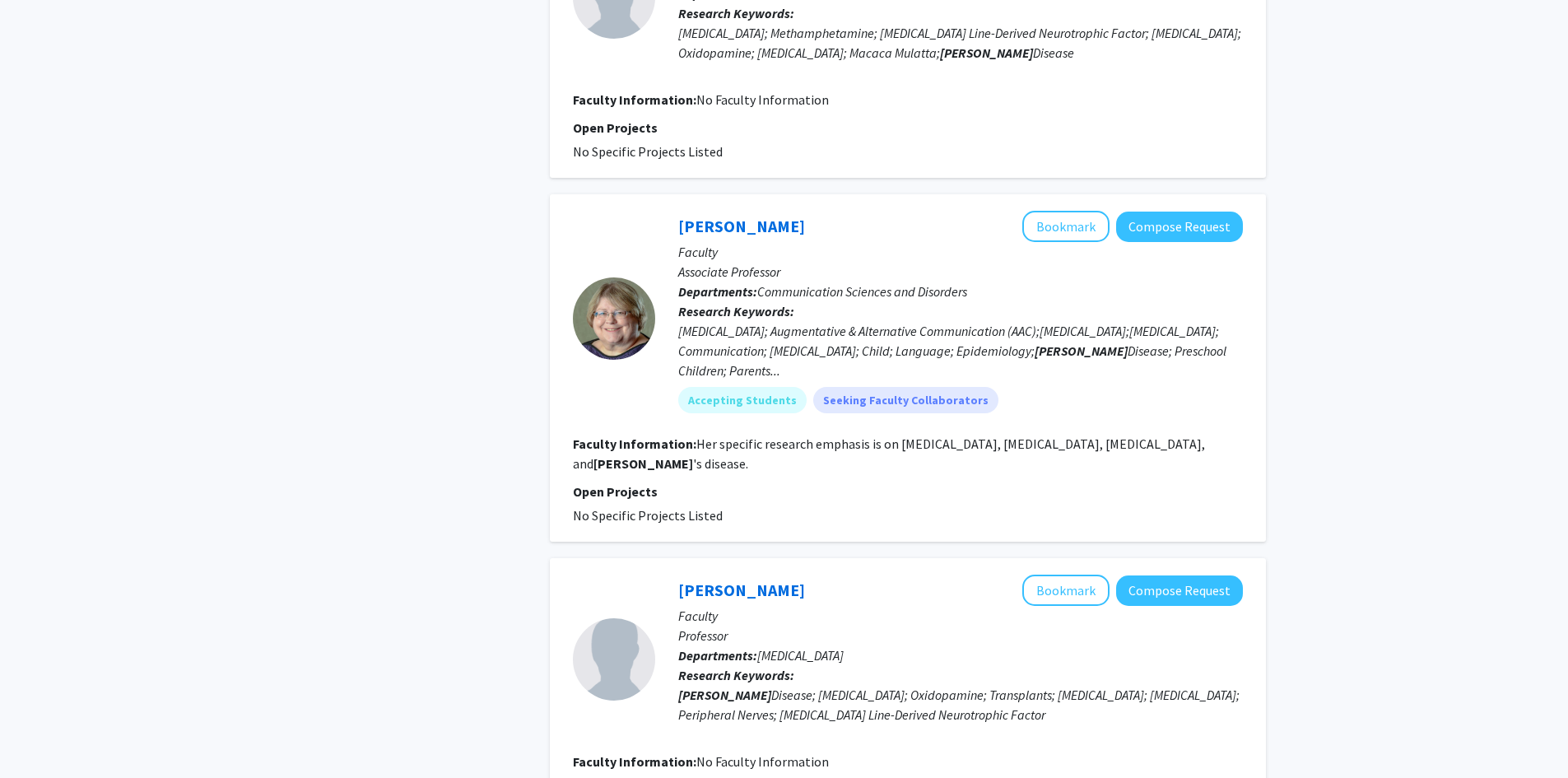
scroll to position [1565, 0]
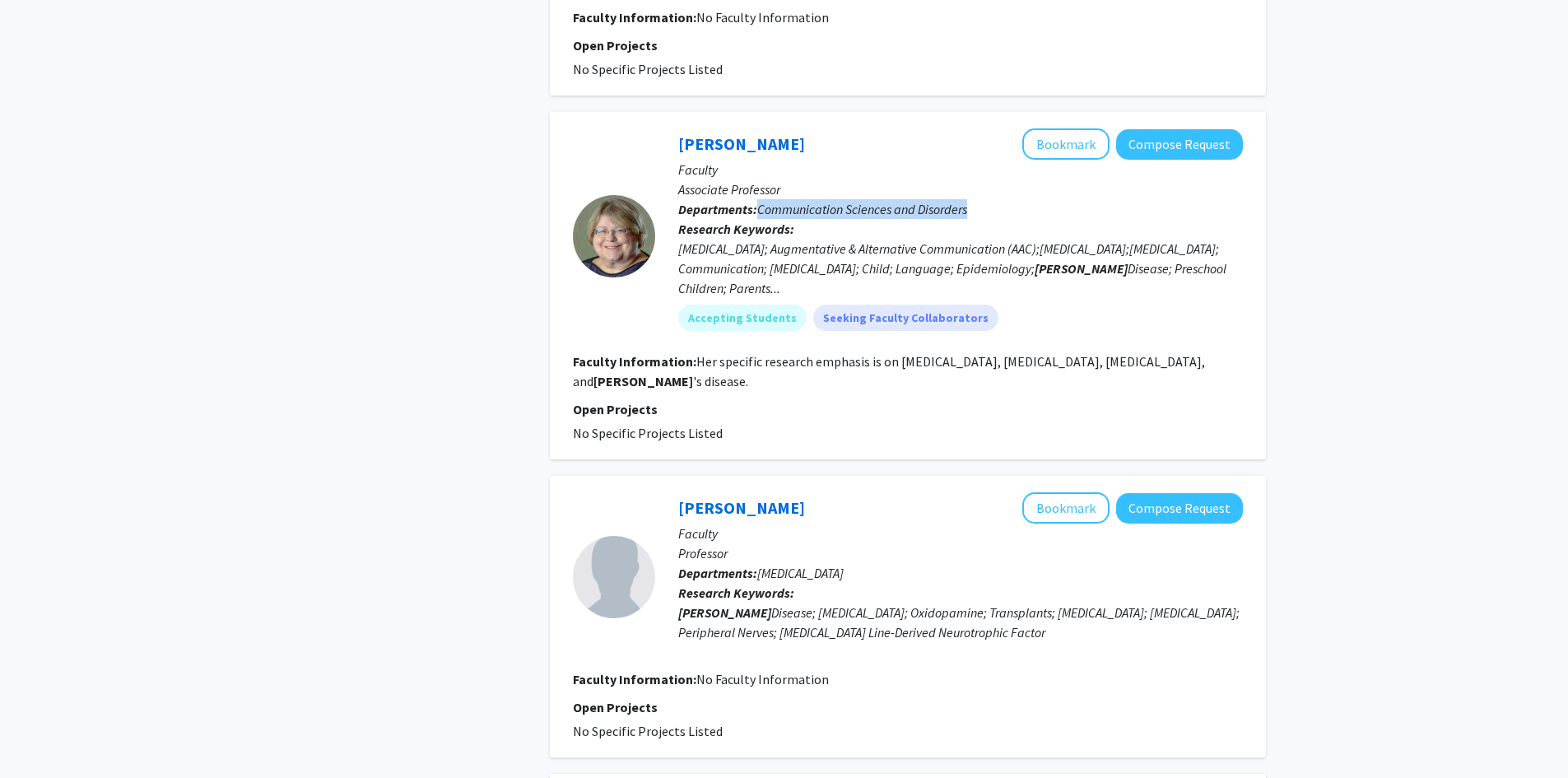
drag, startPoint x: 758, startPoint y: 205, endPoint x: 972, endPoint y: 204, distance: 214.0
click at [972, 204] on p "Departments: Communication Sciences and Disorders" at bounding box center [961, 209] width 565 height 20
click at [723, 143] on link "[PERSON_NAME]" at bounding box center [741, 143] width 127 height 21
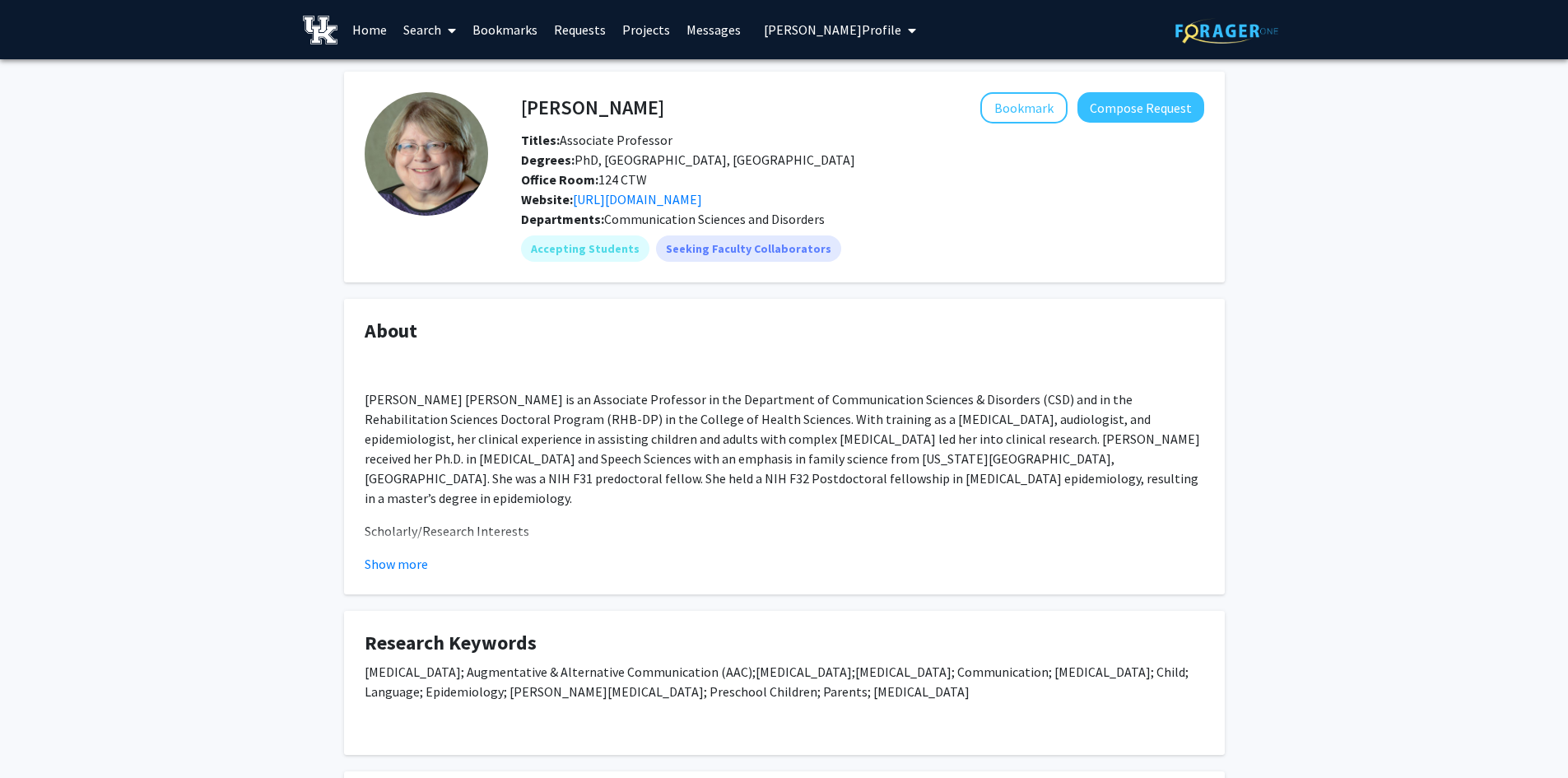
drag, startPoint x: 832, startPoint y: 224, endPoint x: 631, endPoint y: 227, distance: 201.0
click at [631, 227] on div "Departments: Communication Sciences and Disorders" at bounding box center [862, 219] width 683 height 20
click at [826, 213] on div "Departments: Communication Sciences and Disorders" at bounding box center [862, 219] width 683 height 20
drag, startPoint x: 828, startPoint y: 217, endPoint x: 606, endPoint y: 227, distance: 222.2
click at [606, 227] on div "Departments: Communication Sciences and Disorders" at bounding box center [862, 219] width 683 height 20
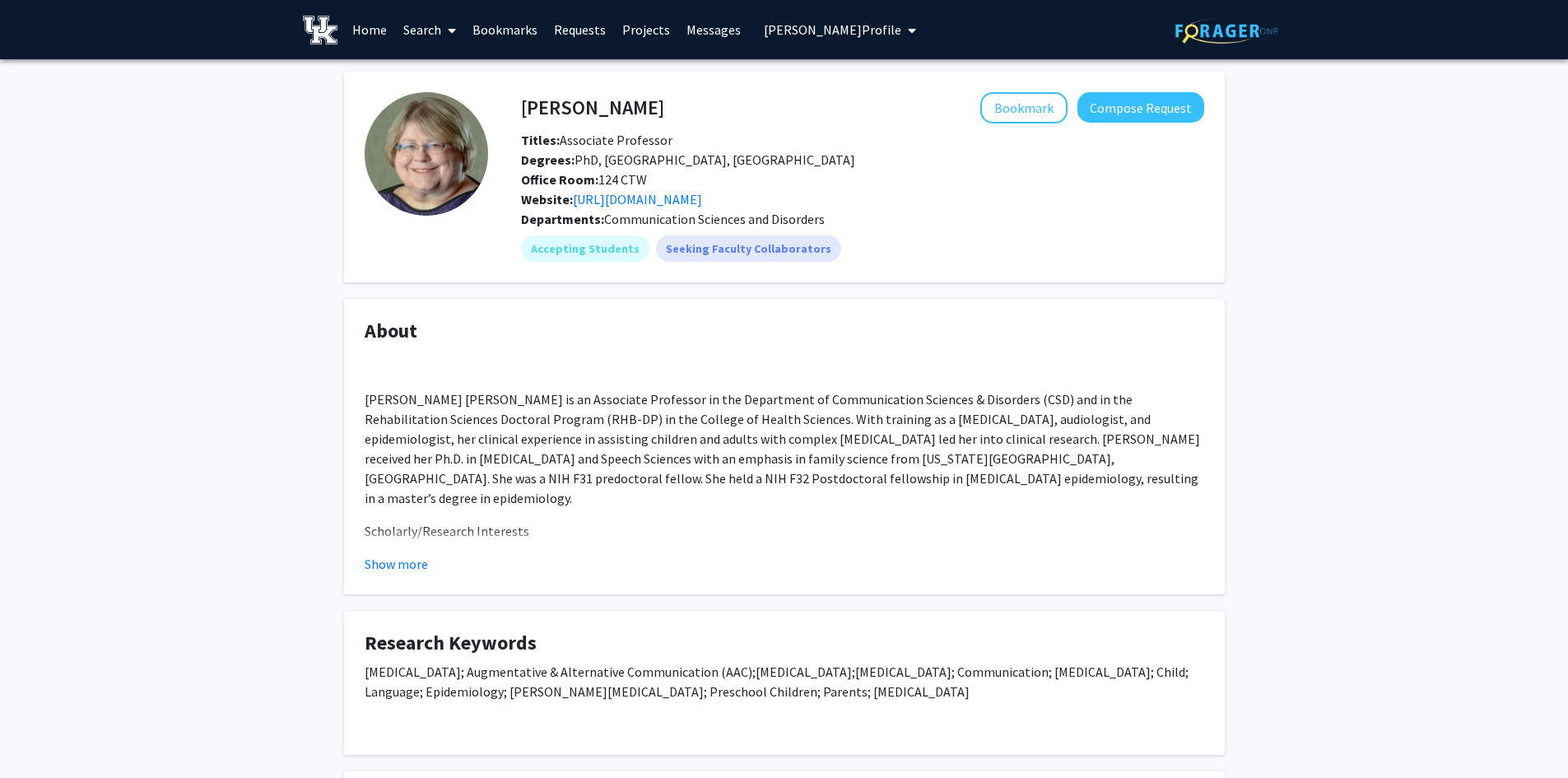
copy span "Communication Sciences and Disorders"
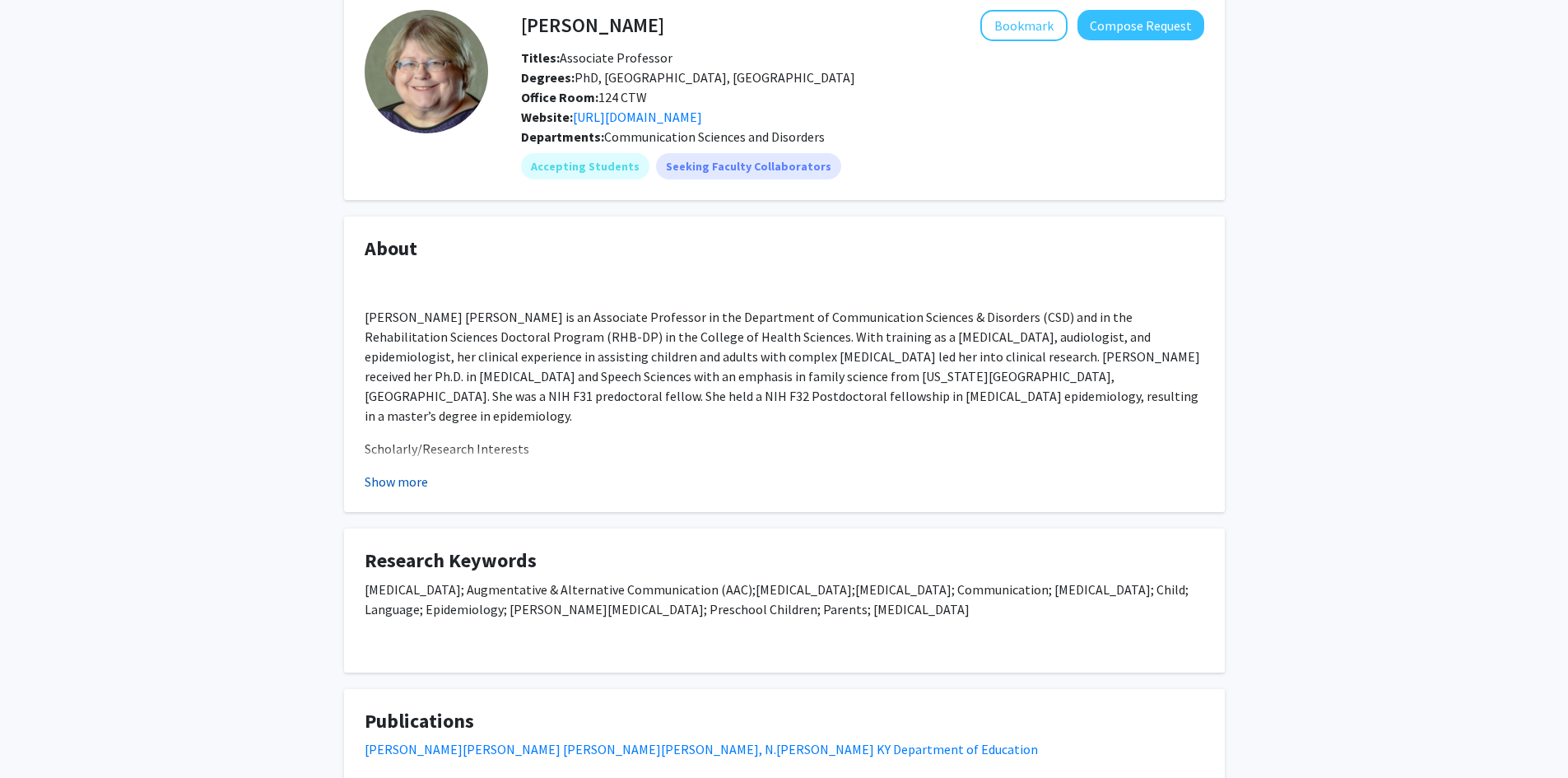
click at [418, 486] on button "Show more" at bounding box center [396, 482] width 63 height 20
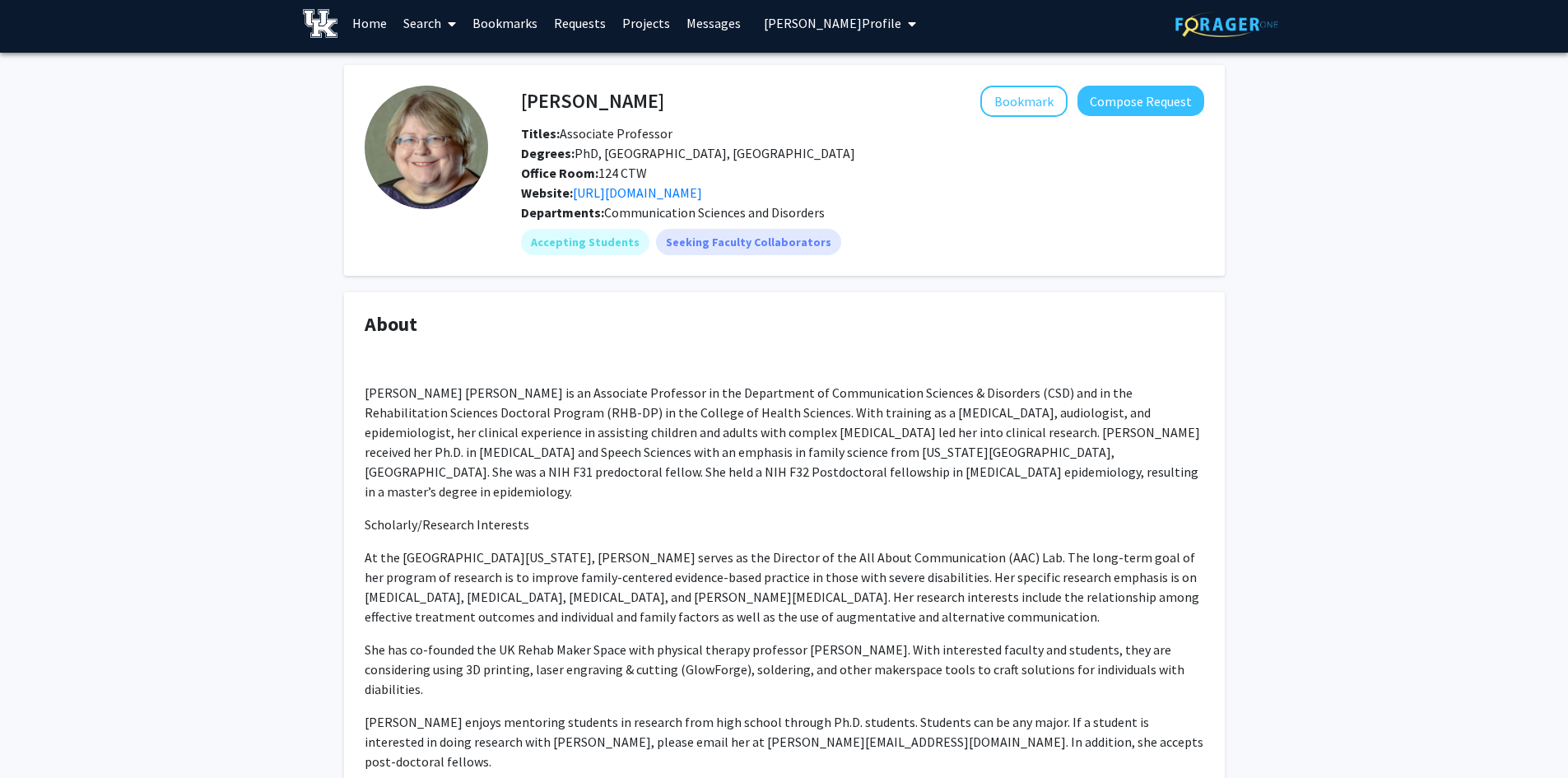
scroll to position [0, 0]
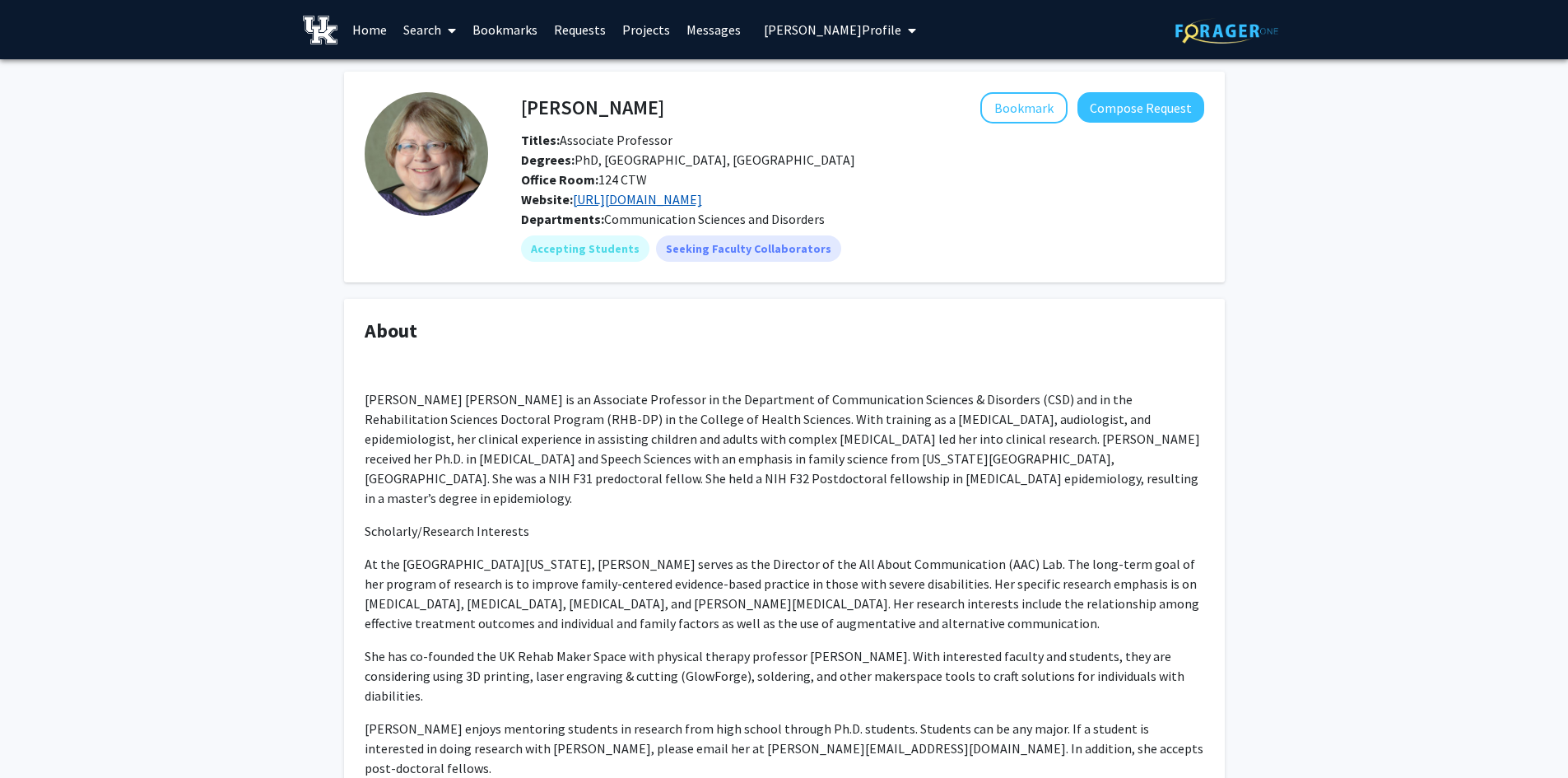
click at [638, 199] on link "[URL][DOMAIN_NAME]" at bounding box center [637, 199] width 129 height 17
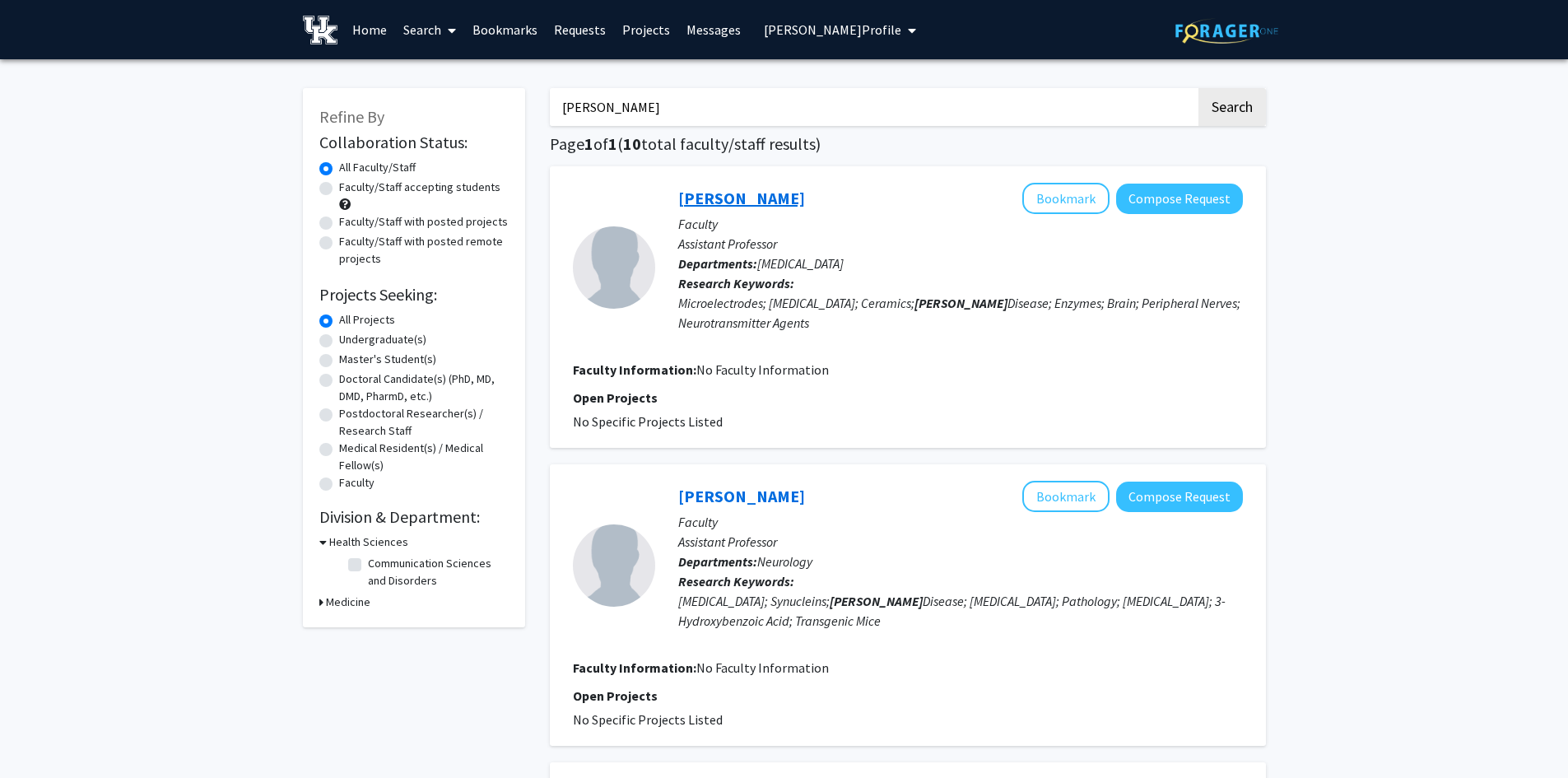
click at [756, 194] on link "[PERSON_NAME]" at bounding box center [741, 198] width 127 height 21
click at [417, 35] on link "Search" at bounding box center [429, 30] width 69 height 58
click at [596, 118] on input "[PERSON_NAME]" at bounding box center [873, 106] width 646 height 37
type input "sports"
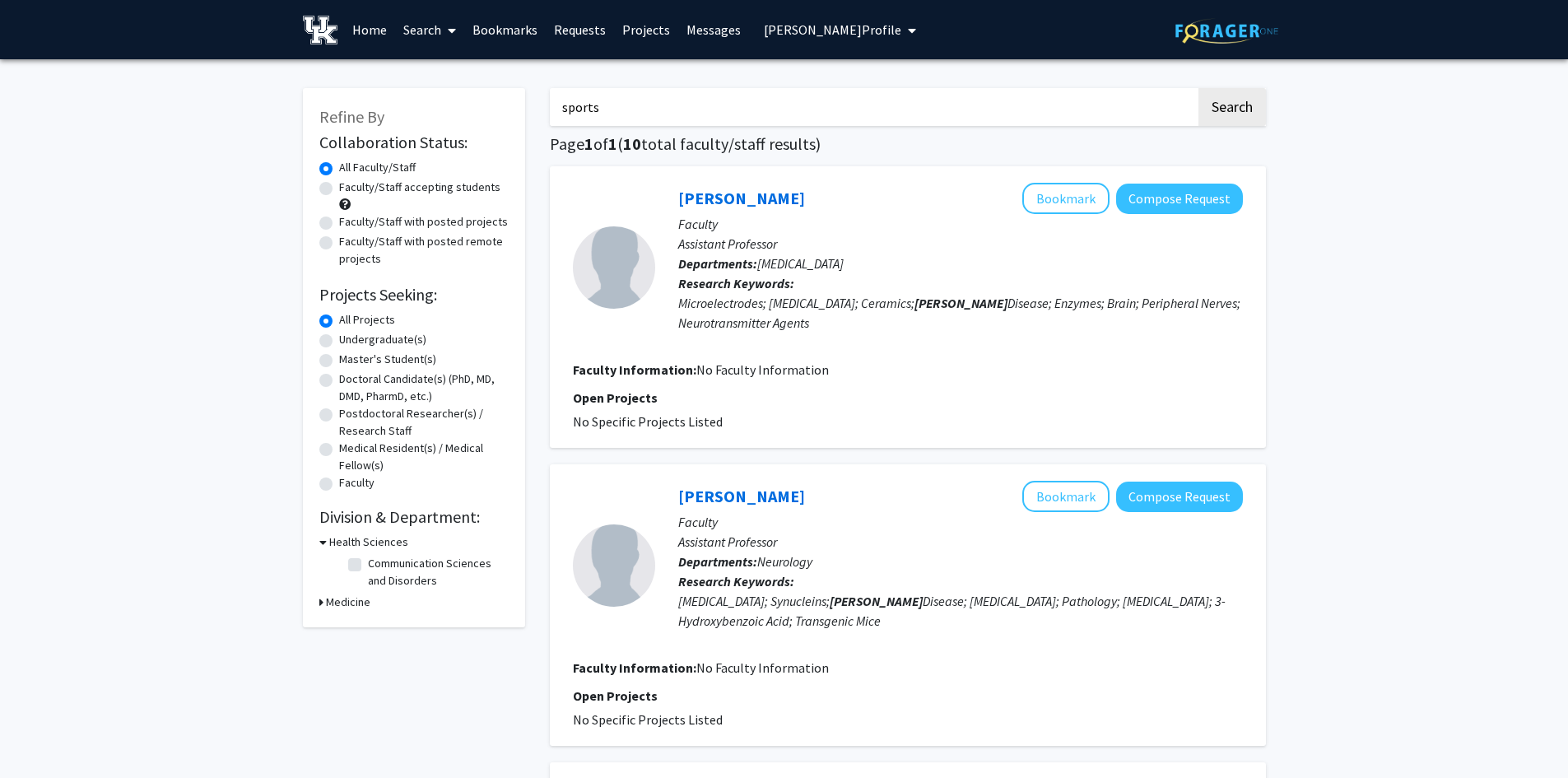
click at [1198, 88] on button "Search" at bounding box center [1231, 106] width 68 height 37
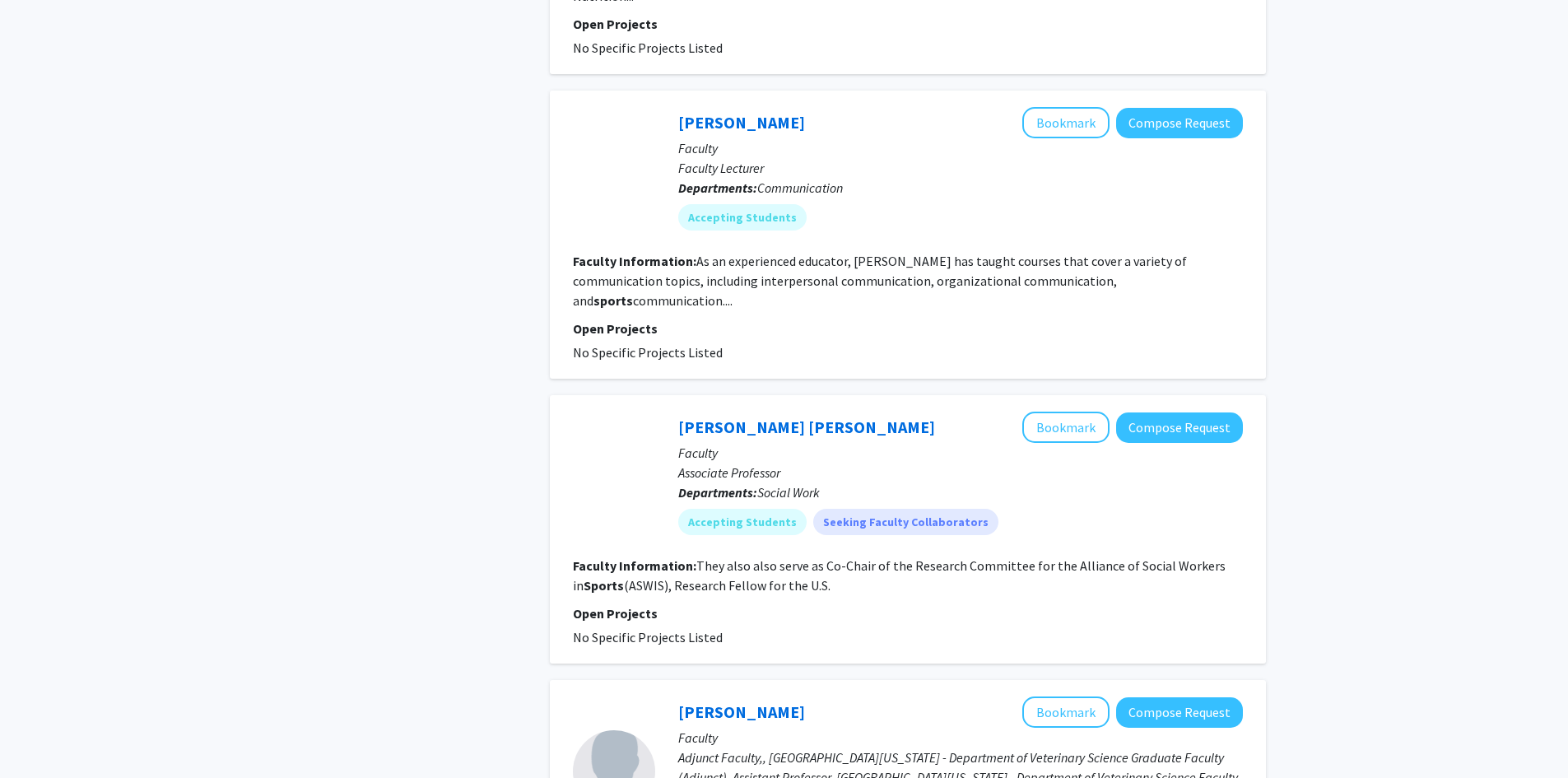
scroll to position [1235, 0]
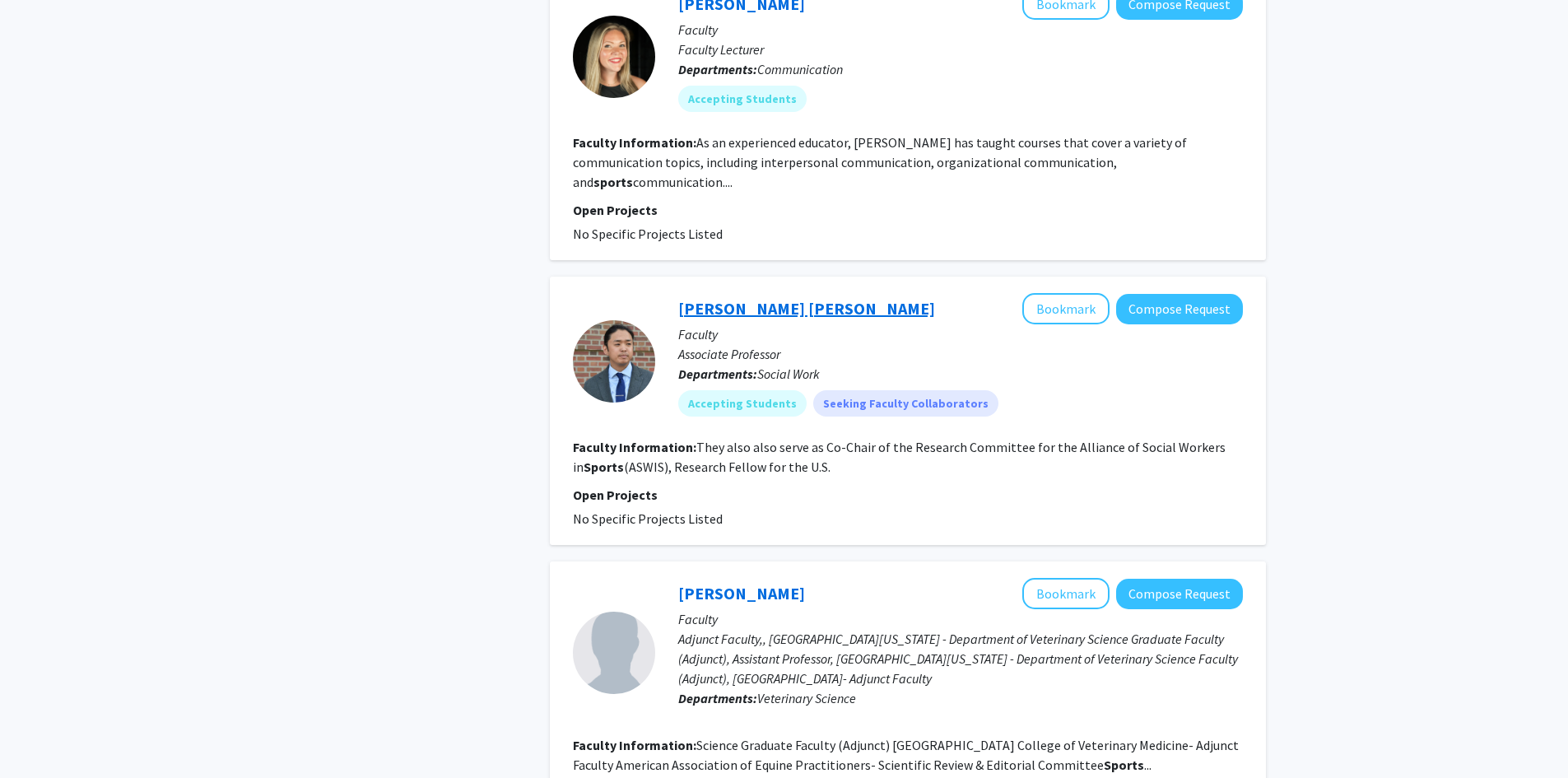
click at [728, 298] on link "[PERSON_NAME] [PERSON_NAME]" at bounding box center [806, 308] width 257 height 21
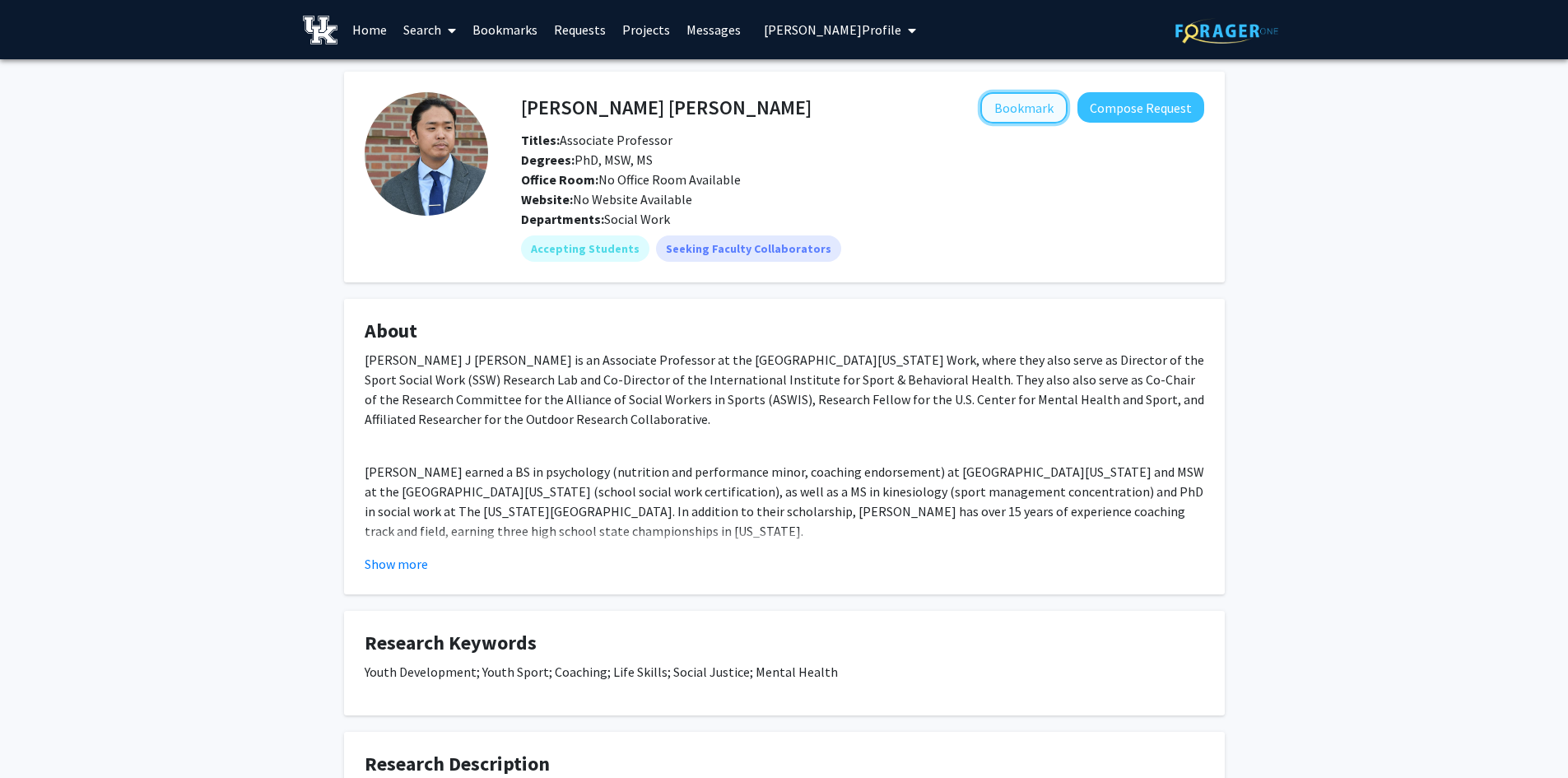
click at [1011, 113] on button "Bookmark" at bounding box center [1024, 108] width 88 height 32
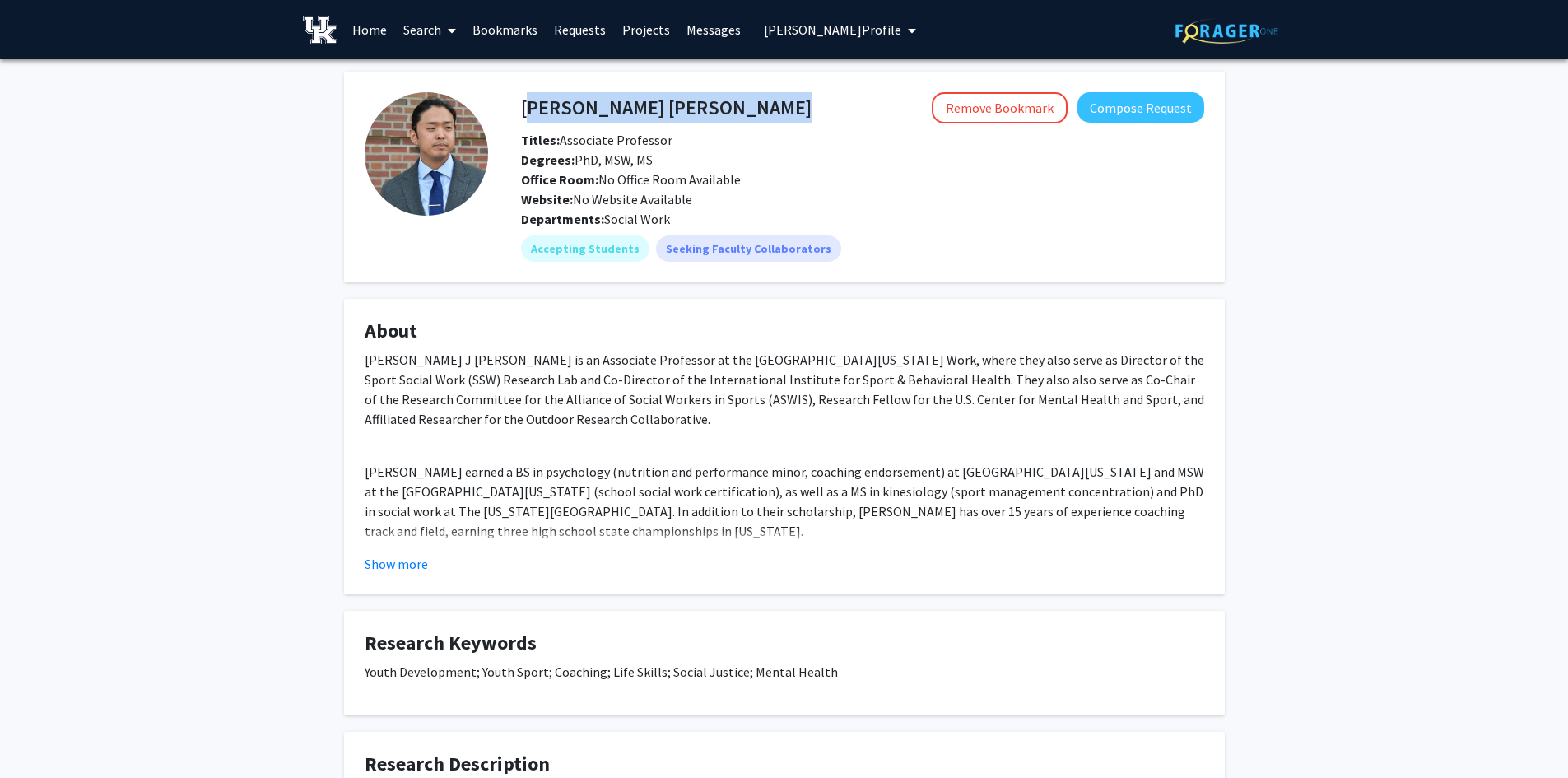
drag, startPoint x: 696, startPoint y: 98, endPoint x: 525, endPoint y: 120, distance: 172.4
click at [525, 120] on div "[PERSON_NAME] [PERSON_NAME] Remove Bookmark Compose Request" at bounding box center [862, 108] width 708 height 32
copy h4 "[PERSON_NAME] [PERSON_NAME]"
drag, startPoint x: 648, startPoint y: 114, endPoint x: 716, endPoint y: 99, distance: 69.6
click at [648, 114] on h4 "[PERSON_NAME] [PERSON_NAME]" at bounding box center [665, 107] width 290 height 31
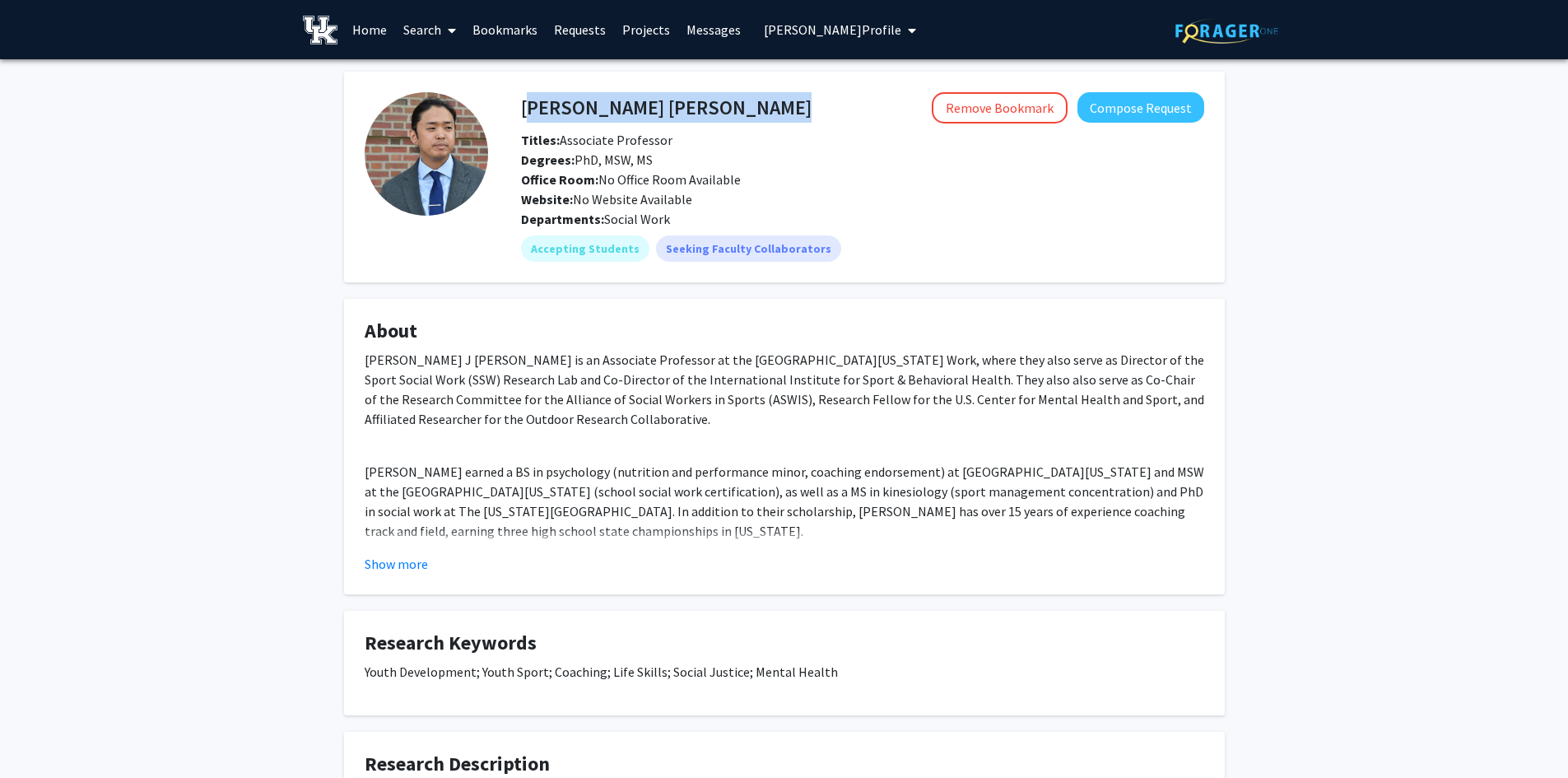
drag, startPoint x: 721, startPoint y: 104, endPoint x: 523, endPoint y: 113, distance: 198.2
click at [523, 113] on div "[PERSON_NAME] [PERSON_NAME] Remove Bookmark Compose Request" at bounding box center [862, 108] width 708 height 32
copy h4 "[PERSON_NAME] [PERSON_NAME]"
click at [1062, 189] on div "Website: No Website Available" at bounding box center [862, 199] width 708 height 20
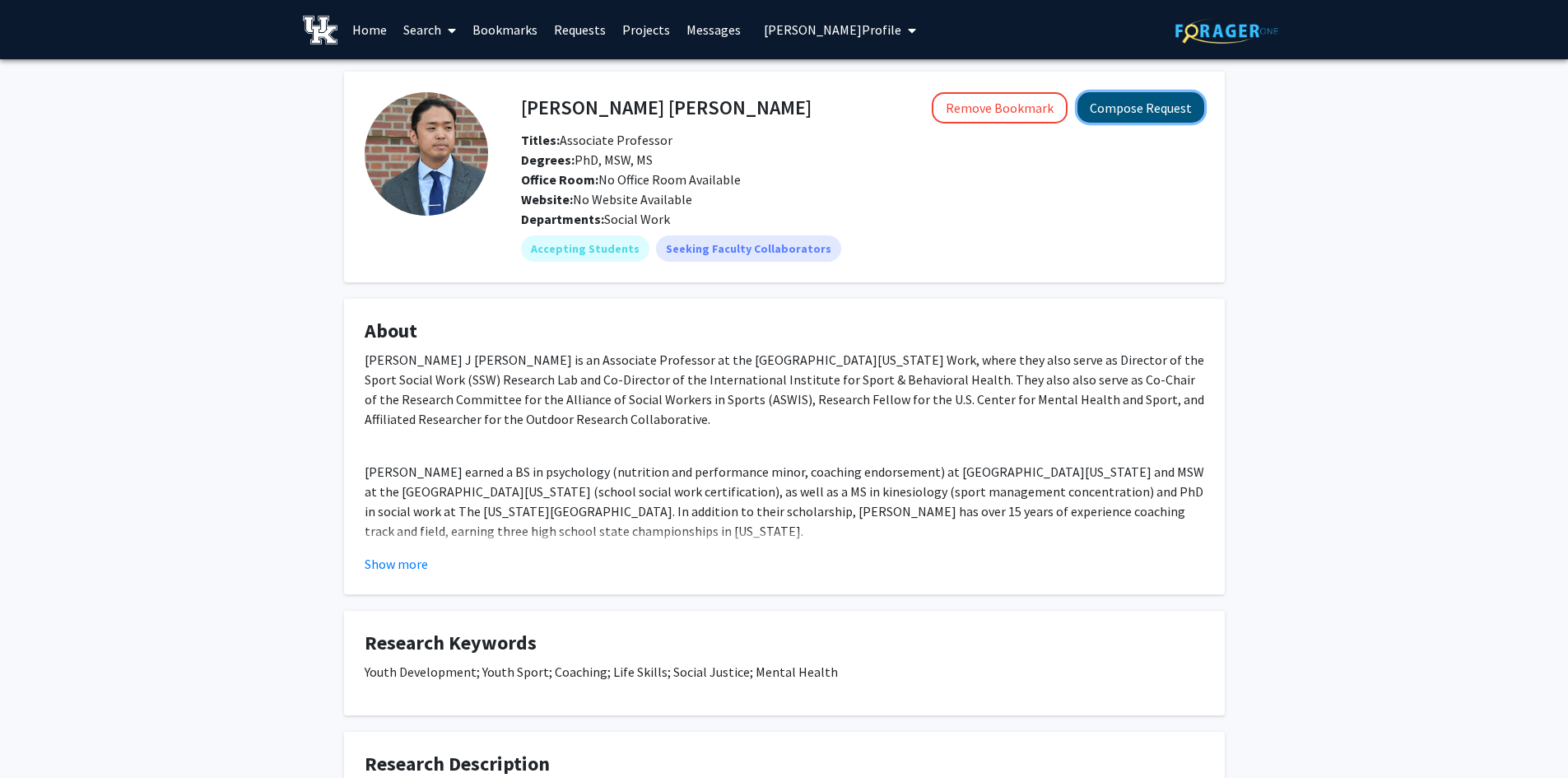
click at [1120, 118] on button "Compose Request" at bounding box center [1141, 107] width 127 height 31
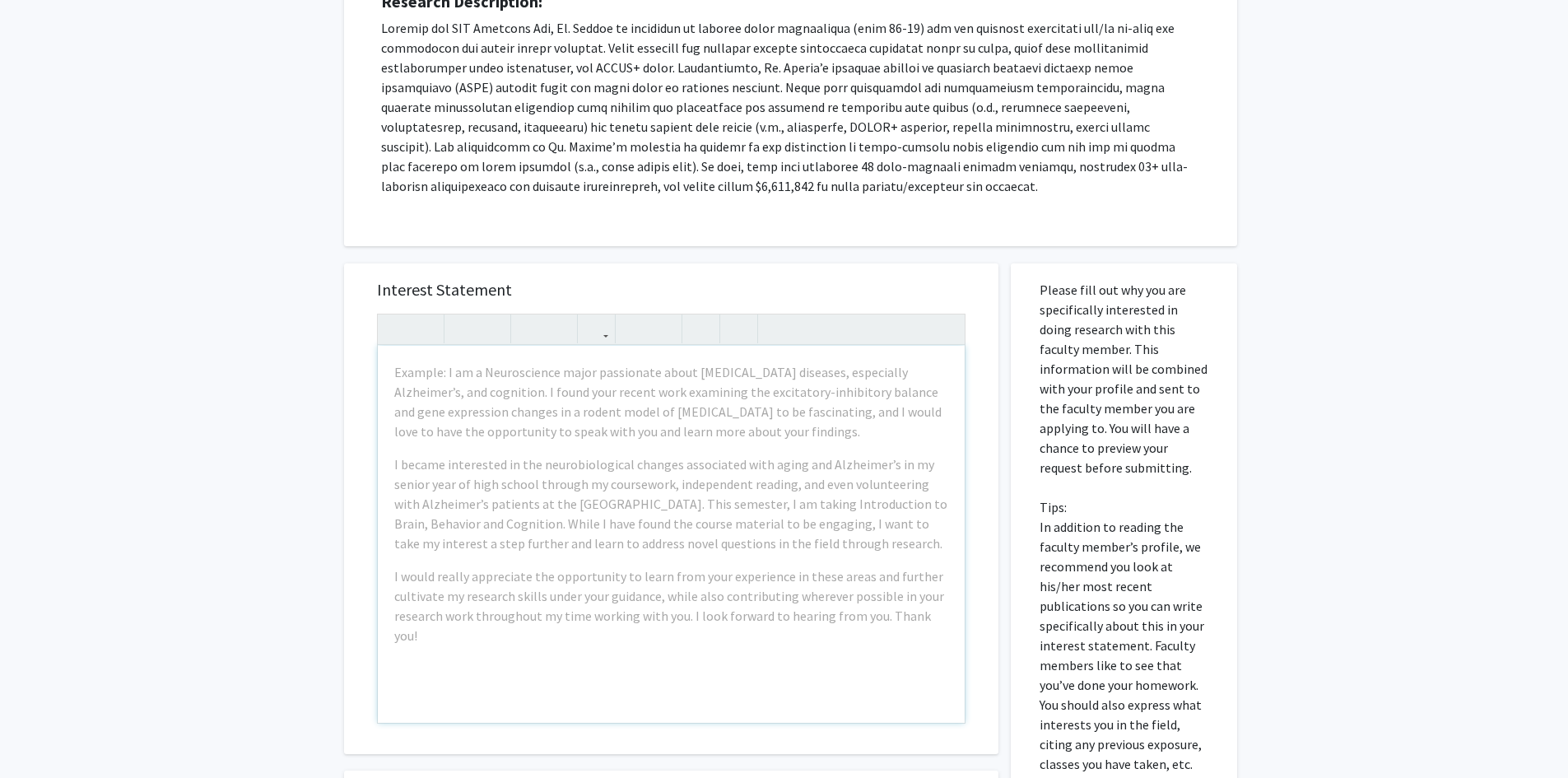
scroll to position [329, 0]
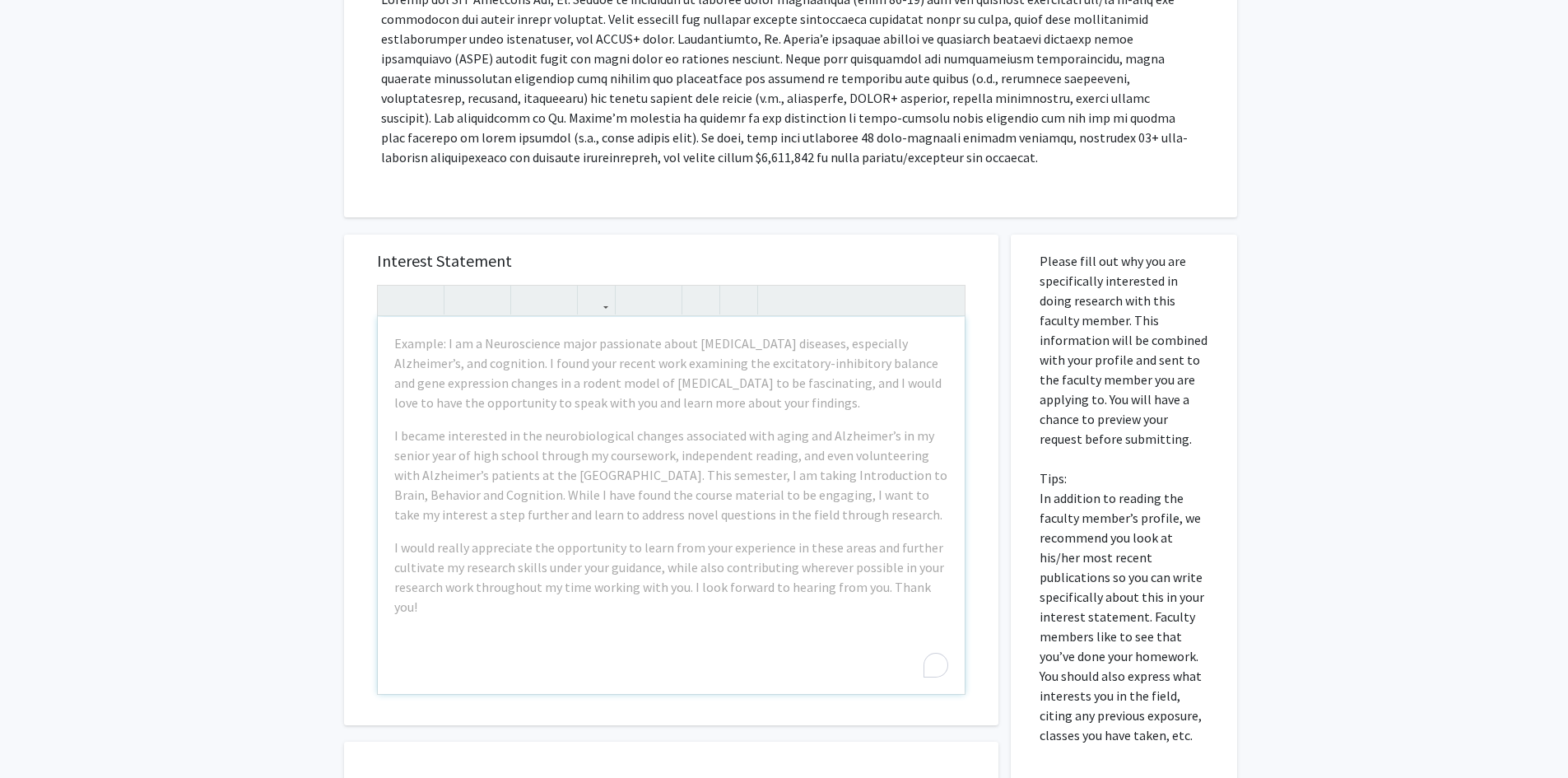
click at [242, 412] on div "All Requests Request for [PERSON_NAME] [PERSON_NAME] Request for [PERSON_NAME] …" at bounding box center [784, 364] width 1568 height 1269
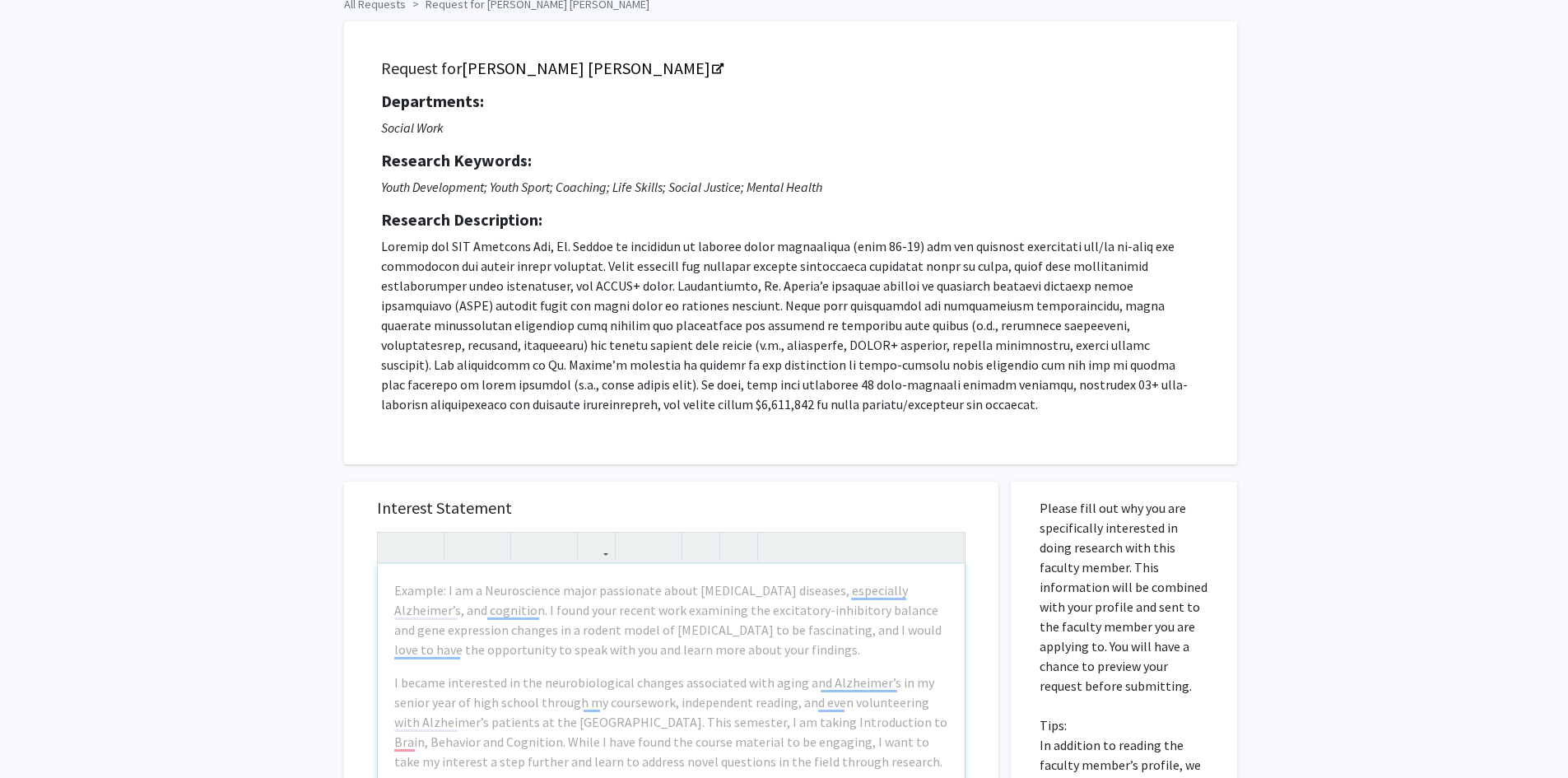
scroll to position [0, 0]
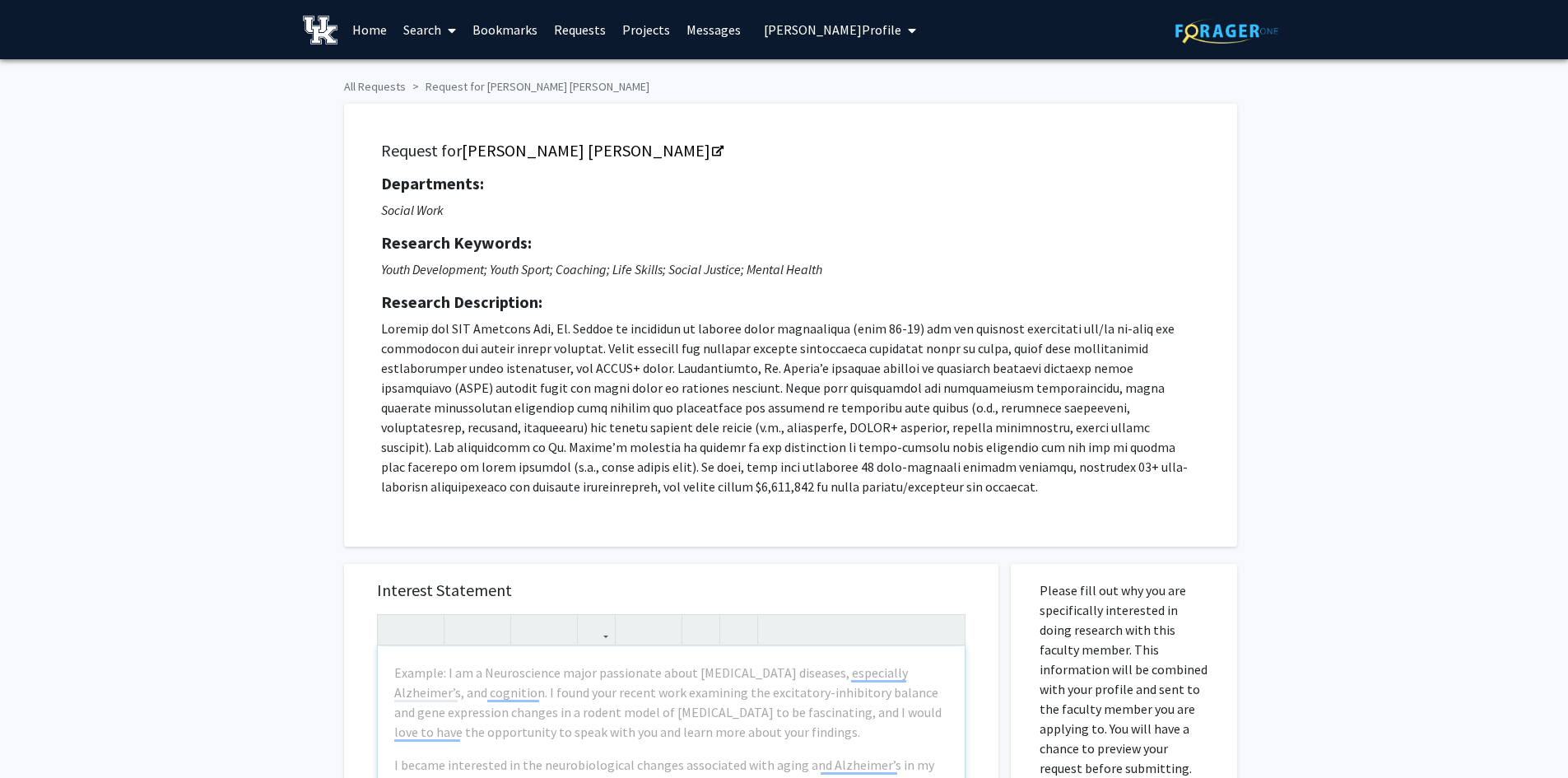
click at [693, 32] on link "Messages" at bounding box center [714, 30] width 71 height 58
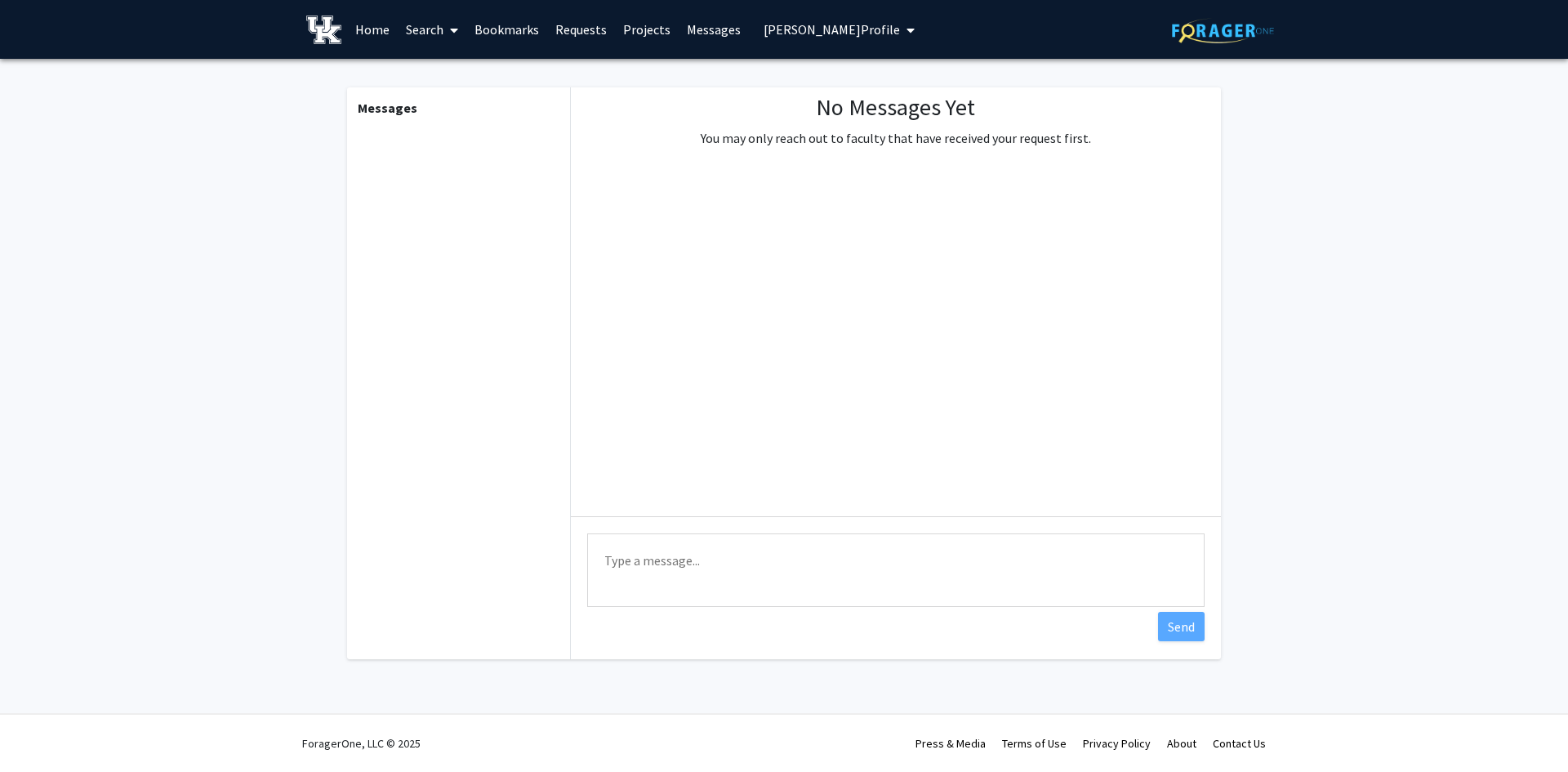
click at [601, 24] on link "Requests" at bounding box center [580, 29] width 67 height 58
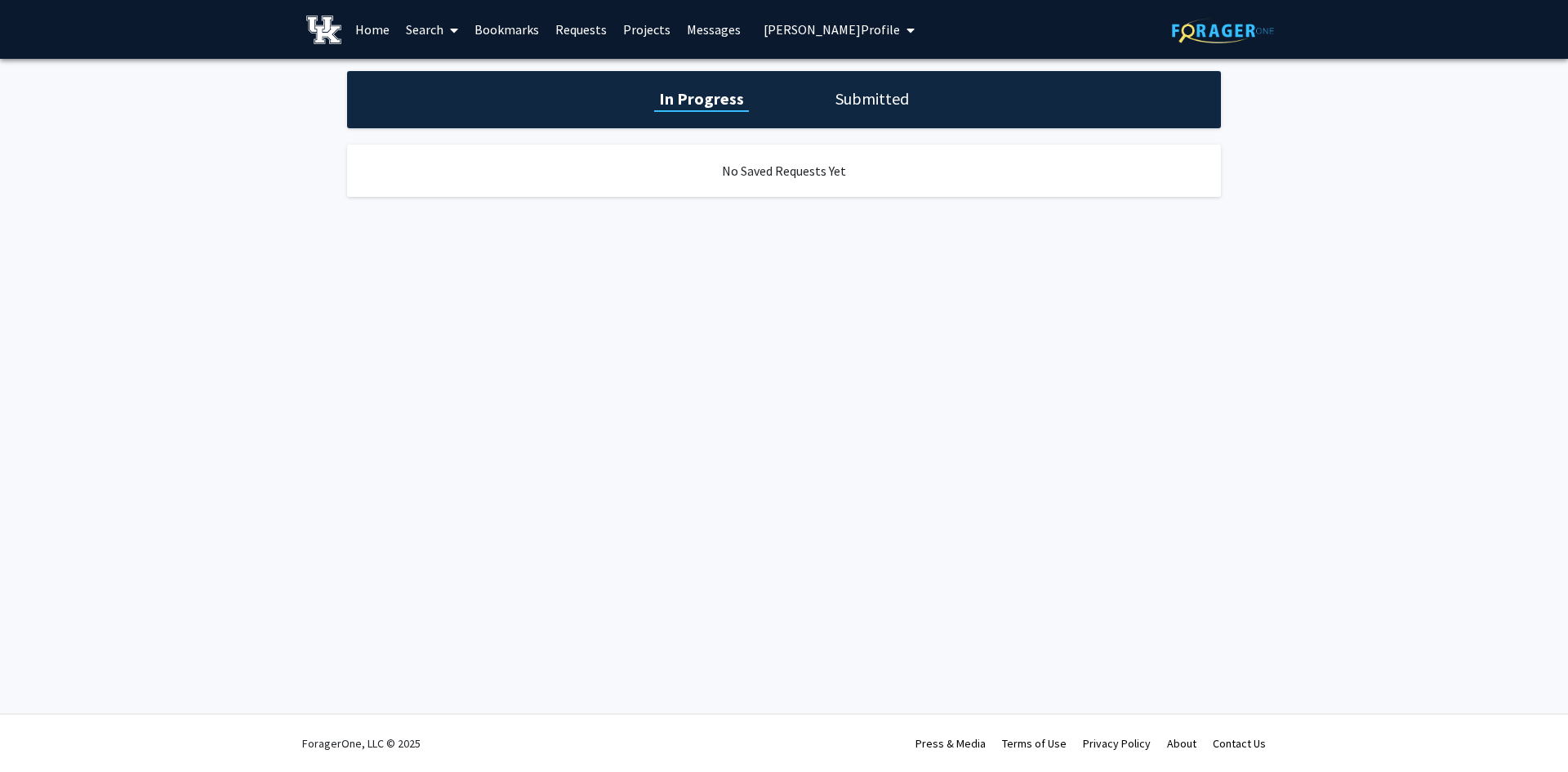
click at [822, 37] on span "[PERSON_NAME] Profile" at bounding box center [832, 29] width 137 height 17
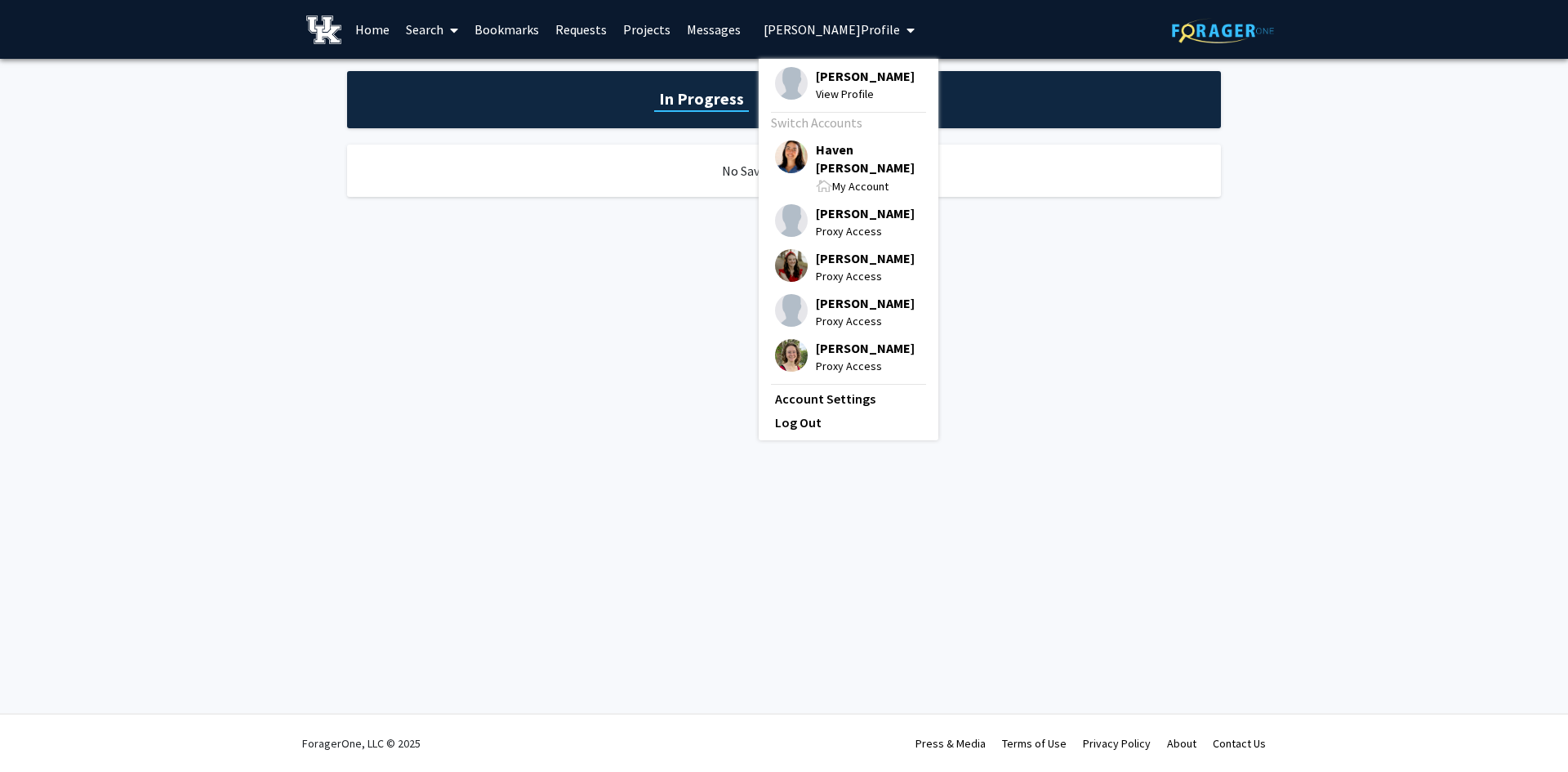
click at [487, 26] on link "Bookmarks" at bounding box center [506, 29] width 81 height 58
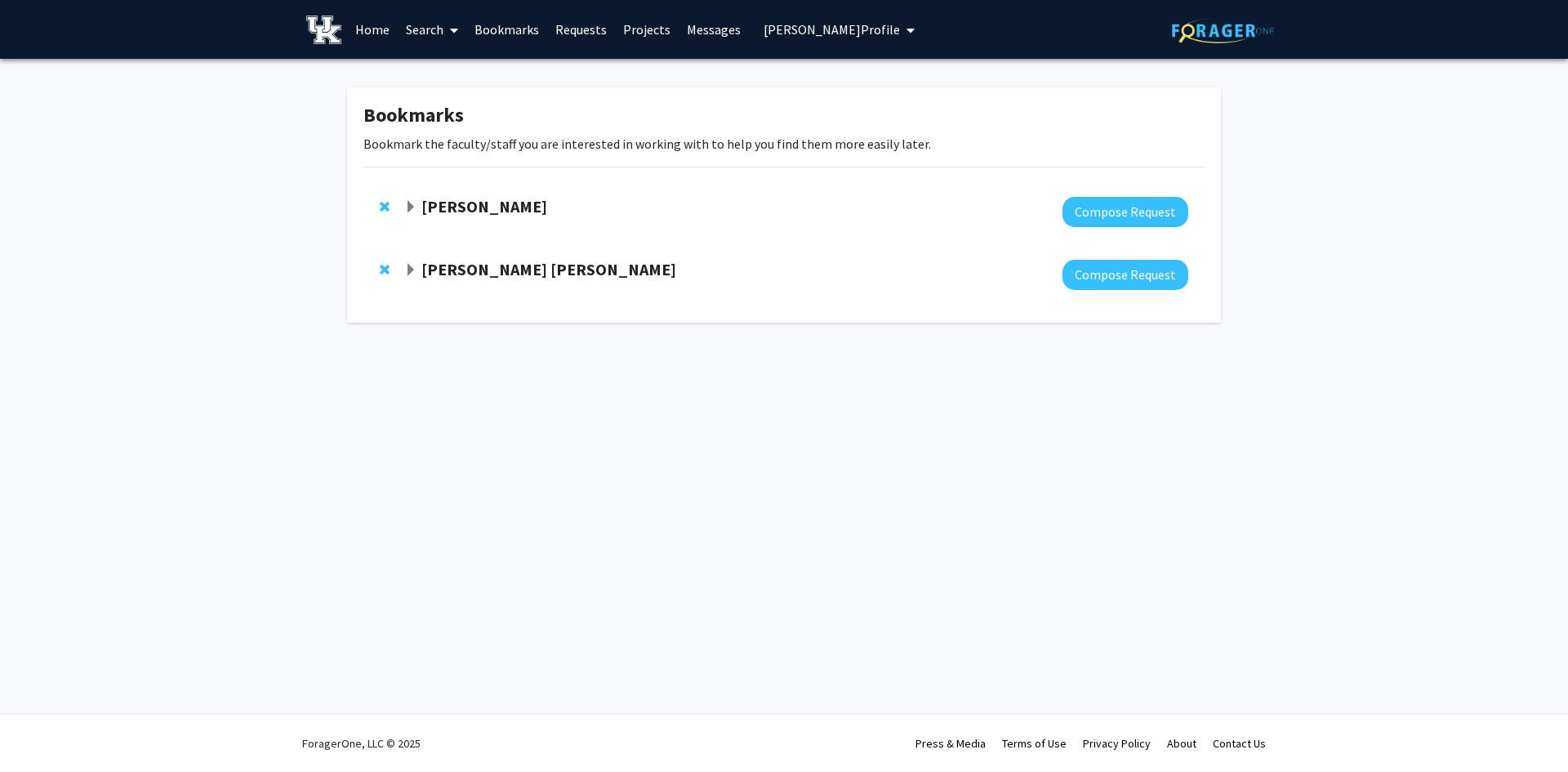
click at [431, 35] on link "Search" at bounding box center [432, 29] width 68 height 58
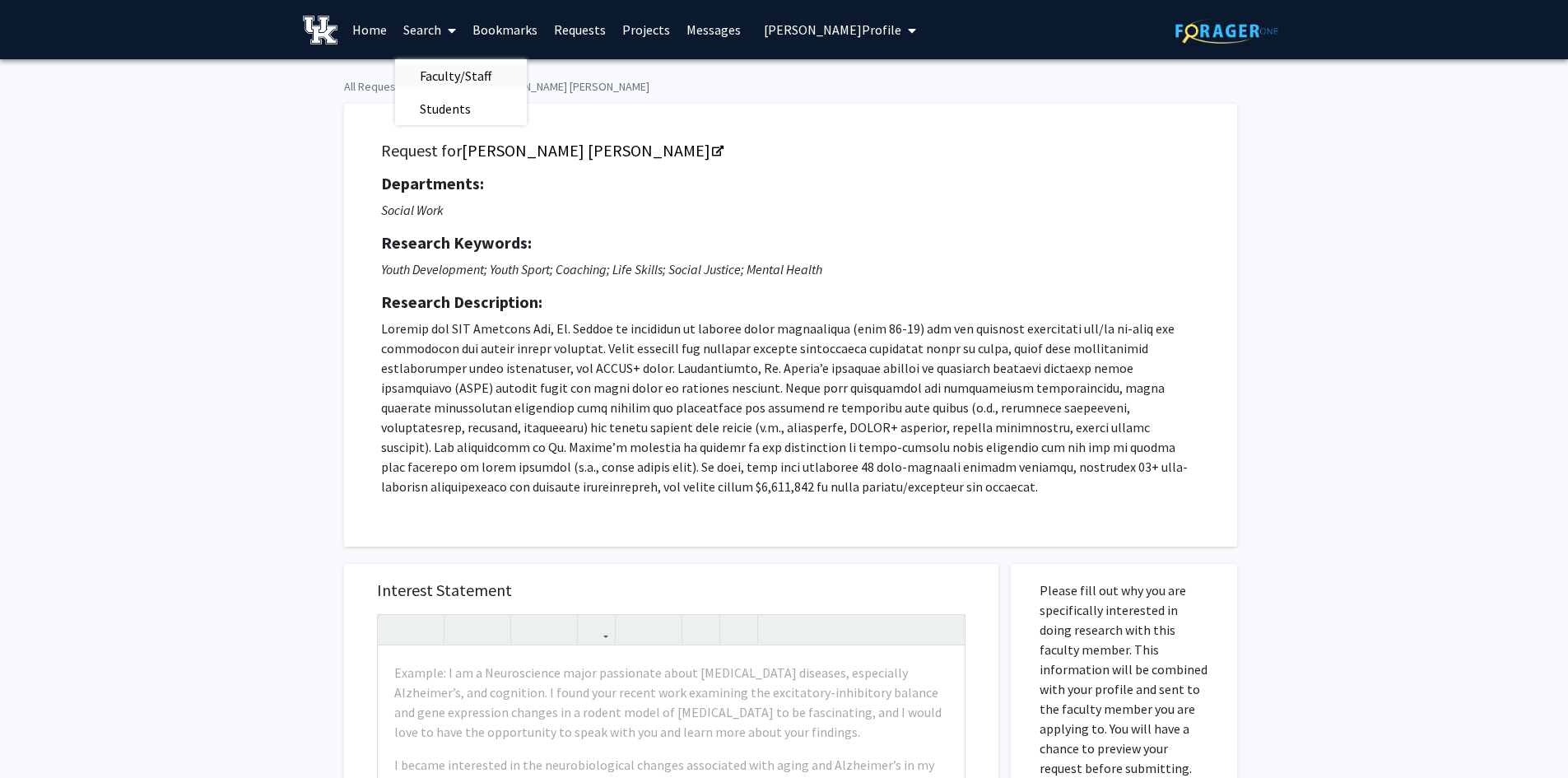
click at [439, 70] on span "Faculty/Staff" at bounding box center [455, 75] width 121 height 32
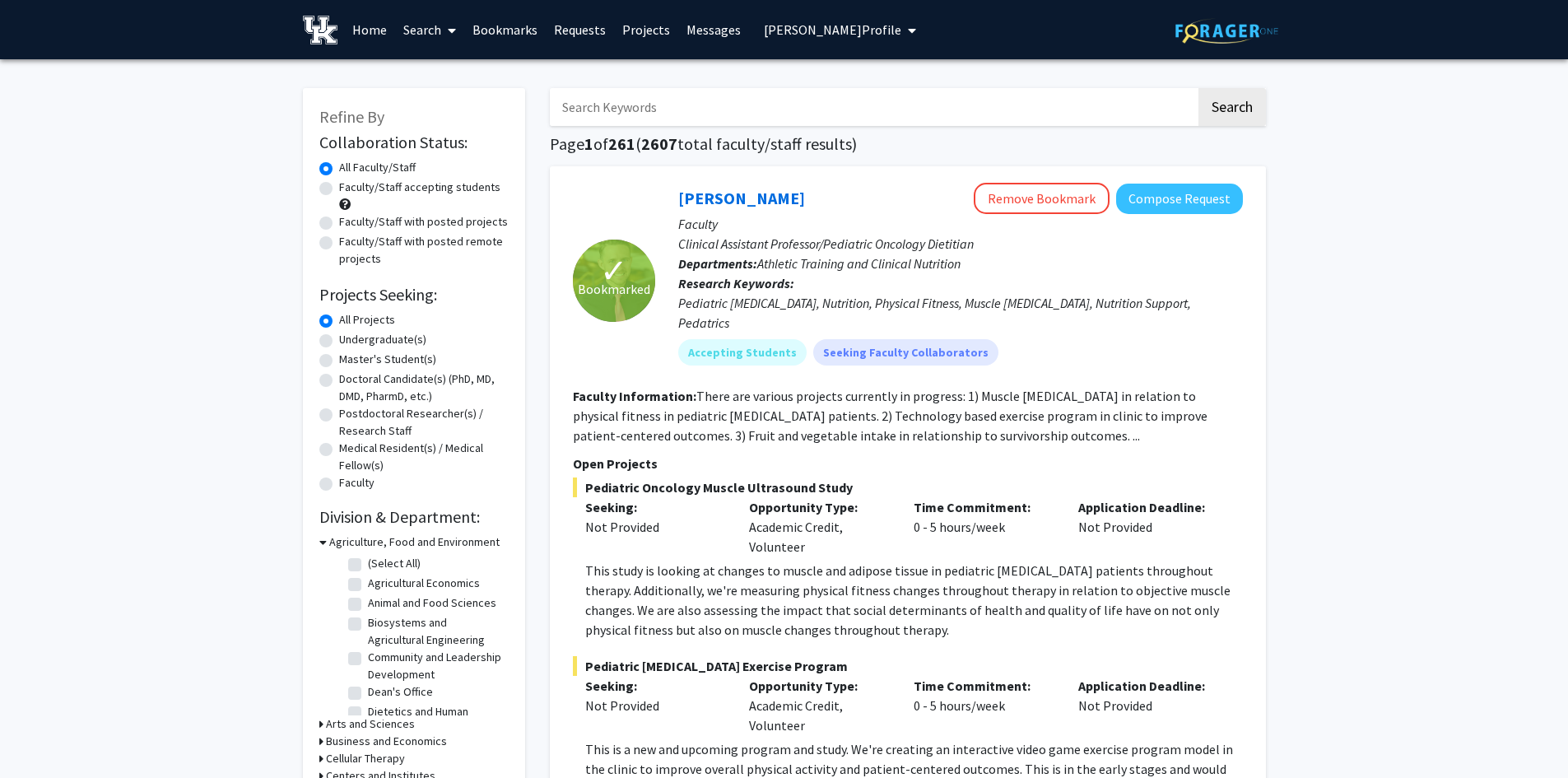
click at [870, 35] on span "[PERSON_NAME] Profile" at bounding box center [833, 30] width 138 height 17
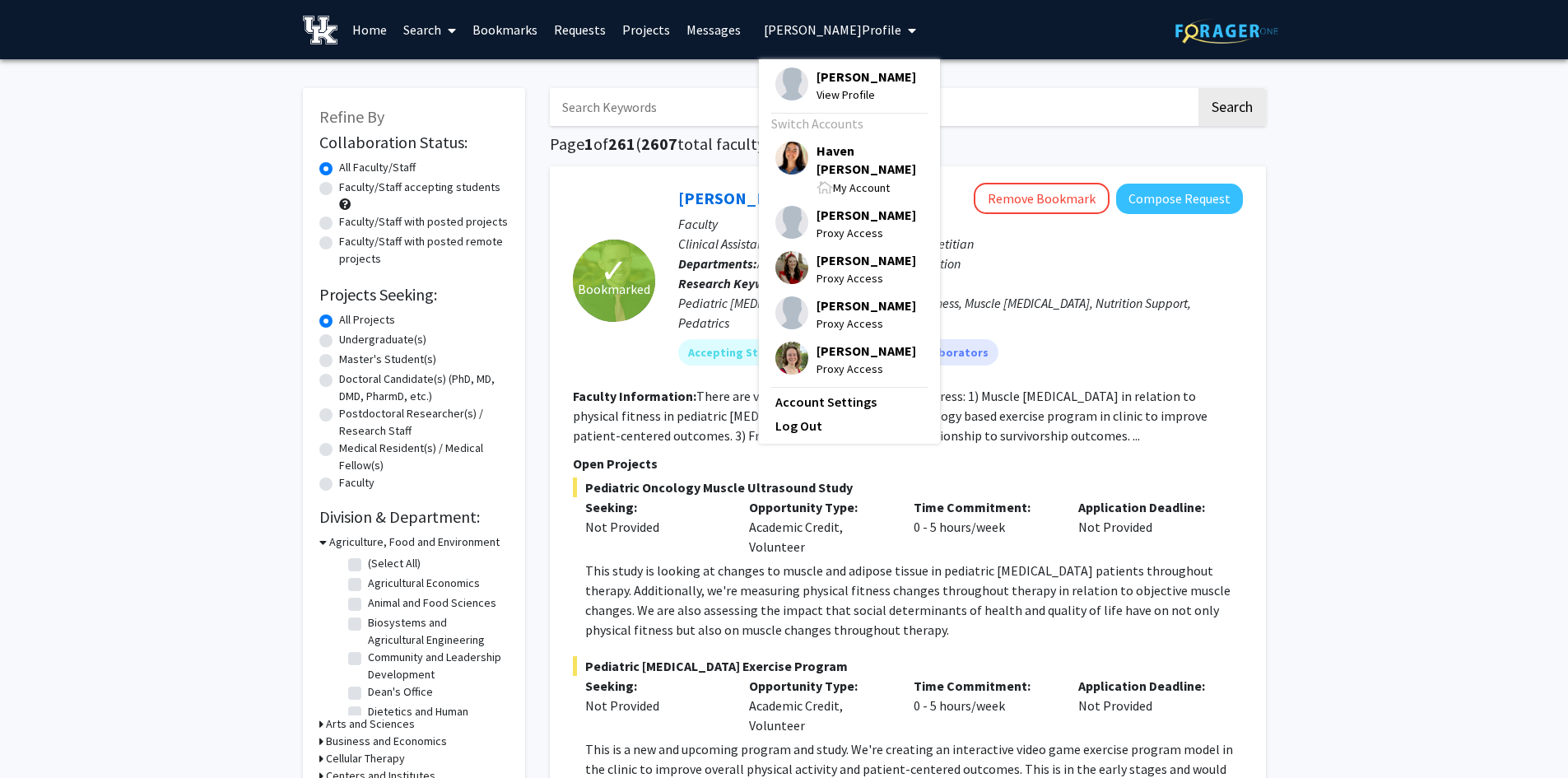
click at [846, 159] on span "Haven [PERSON_NAME]" at bounding box center [869, 160] width 107 height 36
